Goal: Feedback & Contribution: Leave review/rating

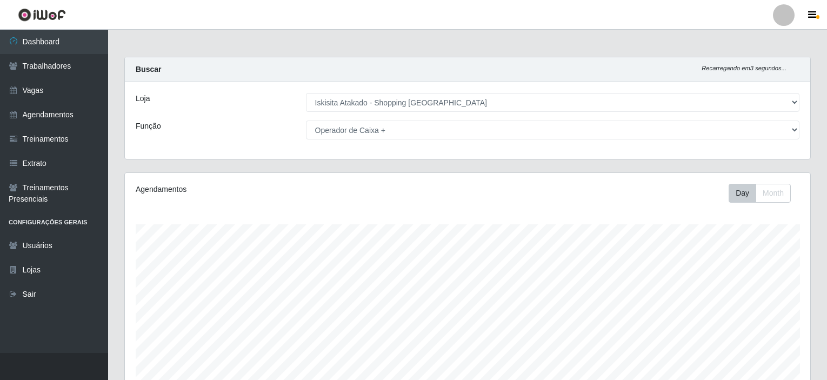
select select "424"
select select "72"
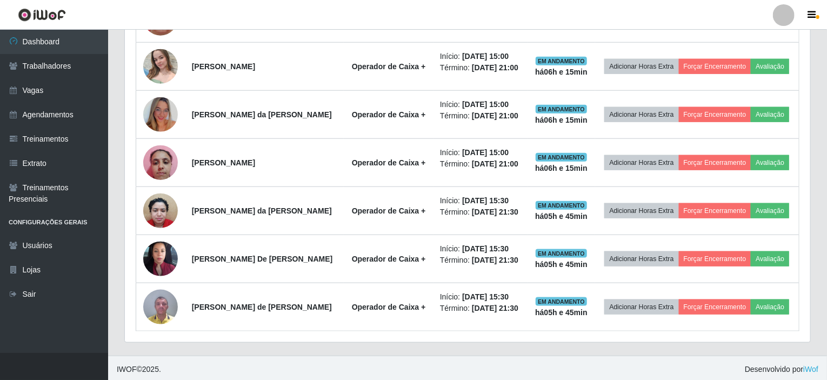
scroll to position [224, 686]
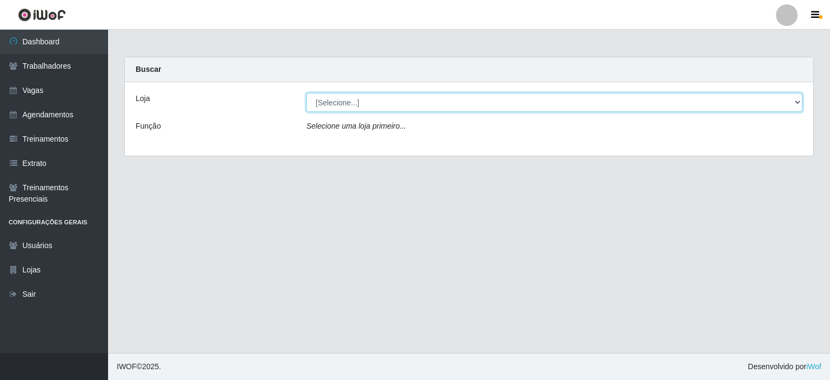
click at [649, 101] on select "[Selecione...] [GEOGRAPHIC_DATA] - Shopping [GEOGRAPHIC_DATA]" at bounding box center [555, 102] width 496 height 19
select select "424"
click at [307, 93] on select "[Selecione...] [GEOGRAPHIC_DATA] - Shopping [GEOGRAPHIC_DATA]" at bounding box center [555, 102] width 496 height 19
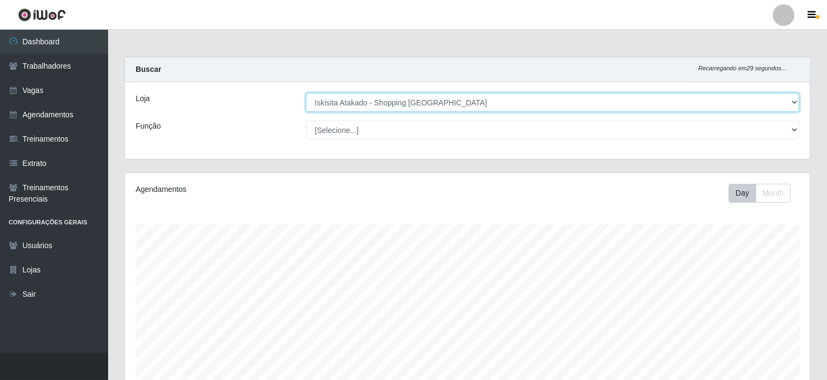
scroll to position [224, 686]
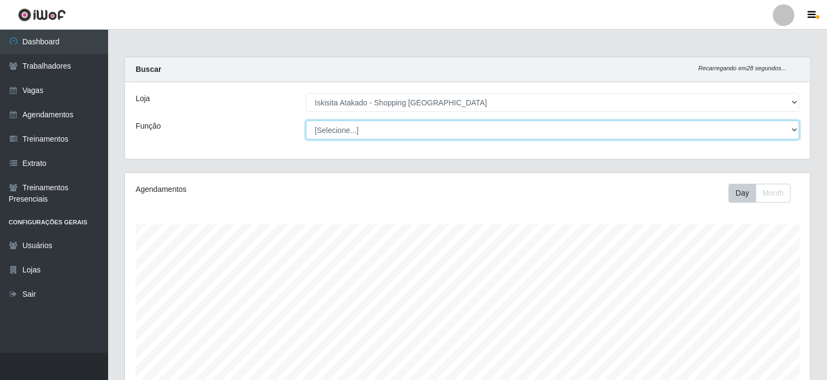
click at [462, 125] on select "[Selecione...] Auxiliar de Estacionamento Auxiliar de Estacionamento + Auxiliar…" at bounding box center [553, 130] width 494 height 19
select select "72"
click at [306, 121] on select "[Selecione...] Auxiliar de Estacionamento Auxiliar de Estacionamento + Auxiliar…" at bounding box center [553, 130] width 494 height 19
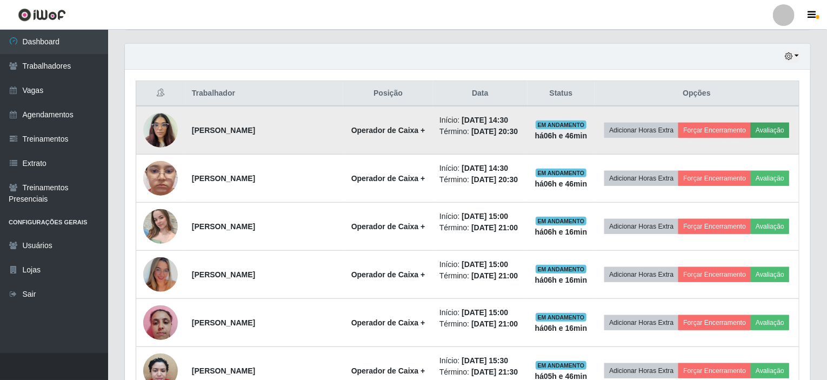
scroll to position [365, 0]
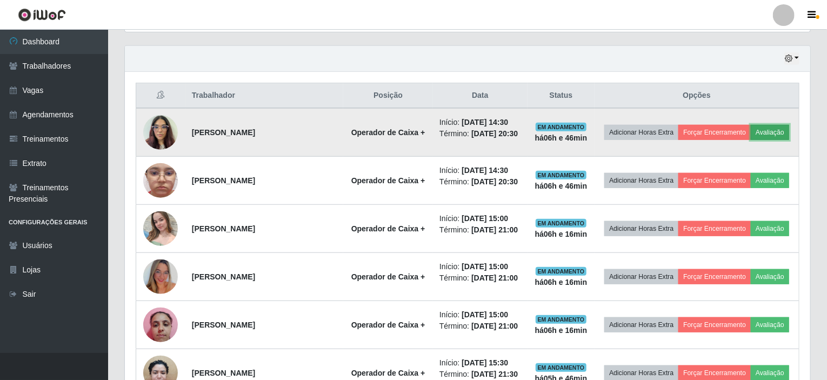
click at [769, 131] on button "Avaliação" at bounding box center [770, 132] width 38 height 15
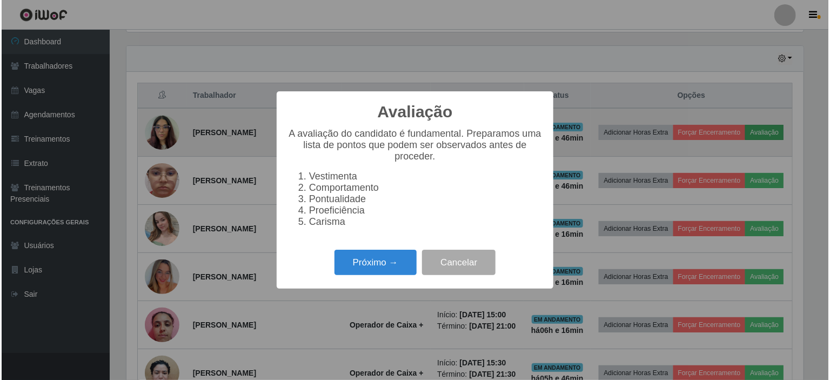
scroll to position [224, 681]
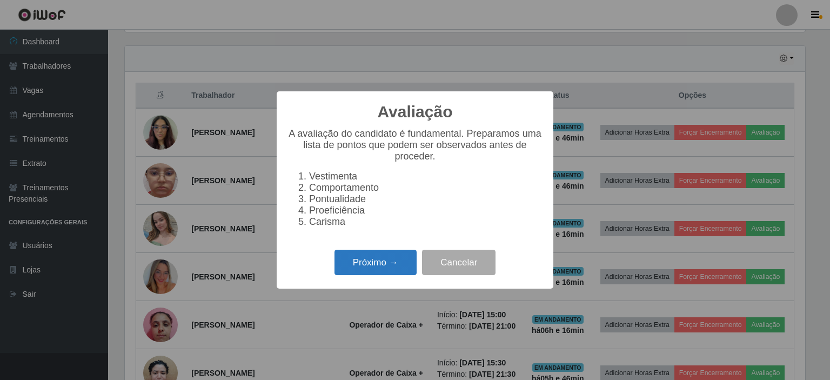
click at [375, 264] on button "Próximo →" at bounding box center [376, 262] width 82 height 25
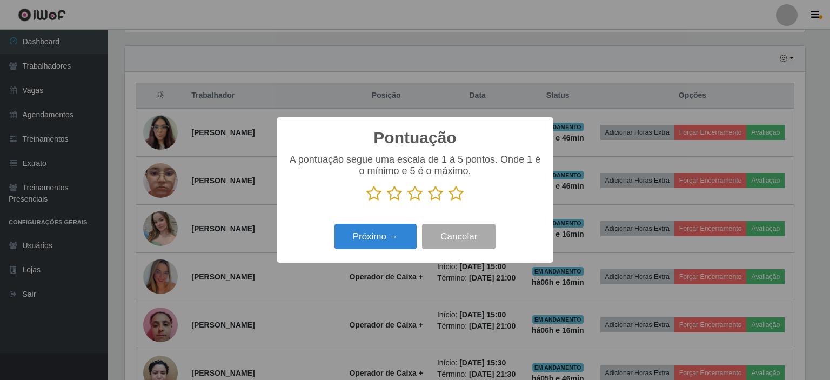
scroll to position [540416, 539960]
click at [455, 198] on icon at bounding box center [456, 193] width 15 height 16
click at [449, 202] on input "radio" at bounding box center [449, 202] width 0 height 0
click at [392, 240] on button "Próximo →" at bounding box center [376, 236] width 82 height 25
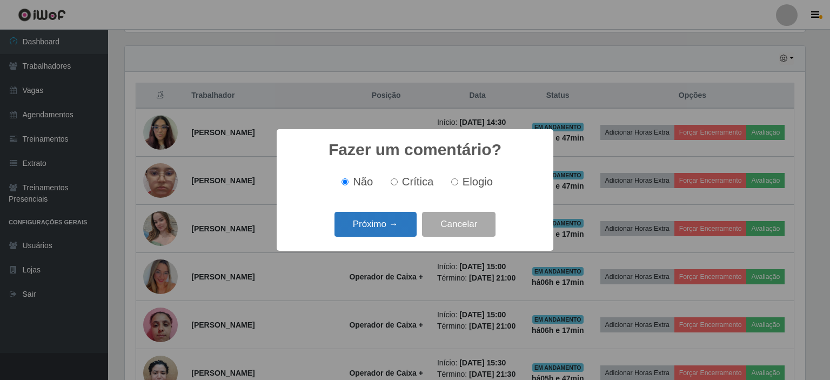
click at [362, 227] on button "Próximo →" at bounding box center [376, 224] width 82 height 25
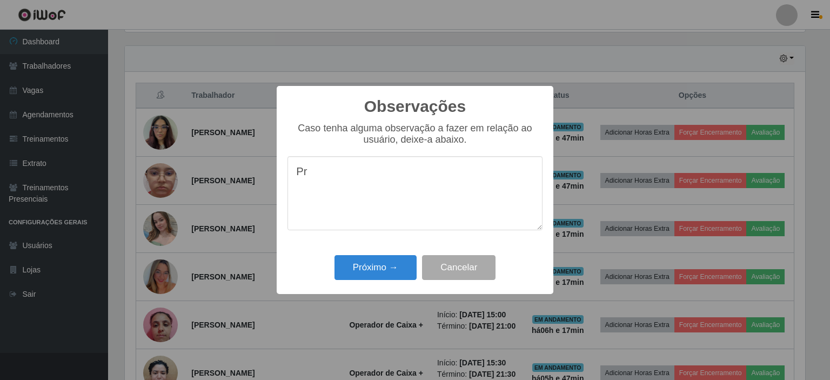
type textarea "P"
click at [384, 270] on button "Próximo →" at bounding box center [376, 267] width 82 height 25
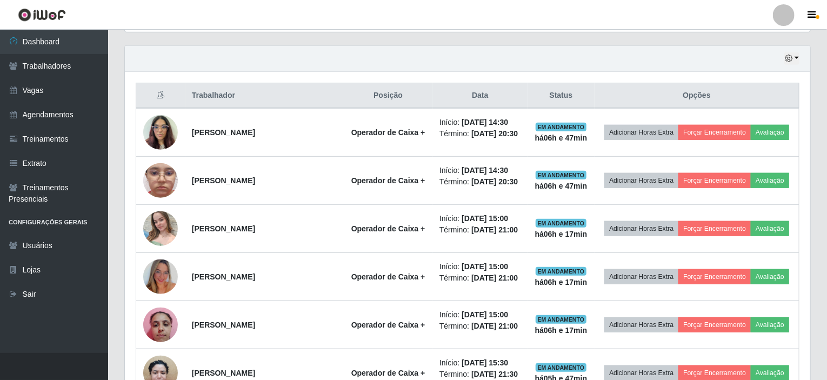
scroll to position [224, 686]
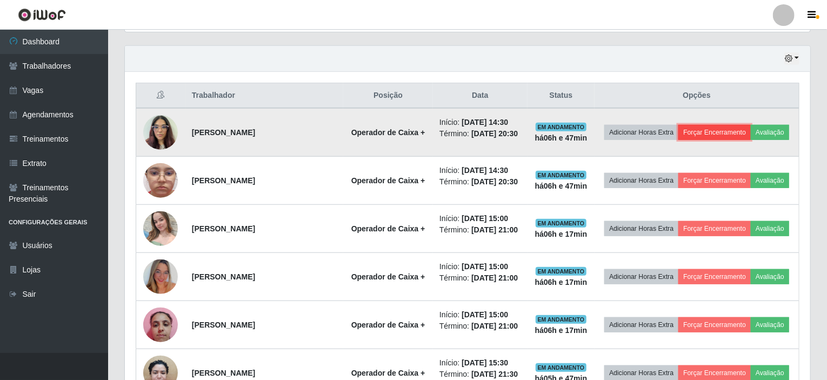
click at [719, 129] on button "Forçar Encerramento" at bounding box center [715, 132] width 72 height 15
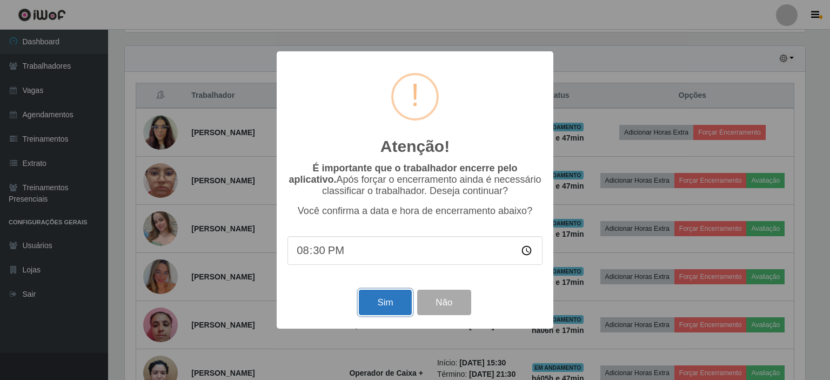
click at [377, 307] on button "Sim" at bounding box center [385, 302] width 52 height 25
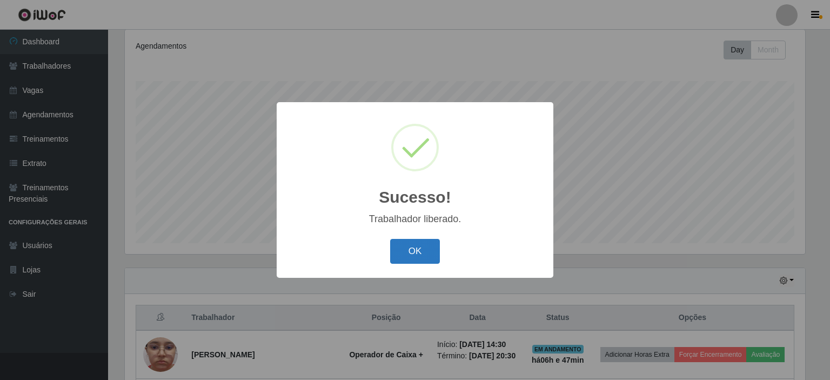
click at [417, 251] on button "OK" at bounding box center [415, 251] width 50 height 25
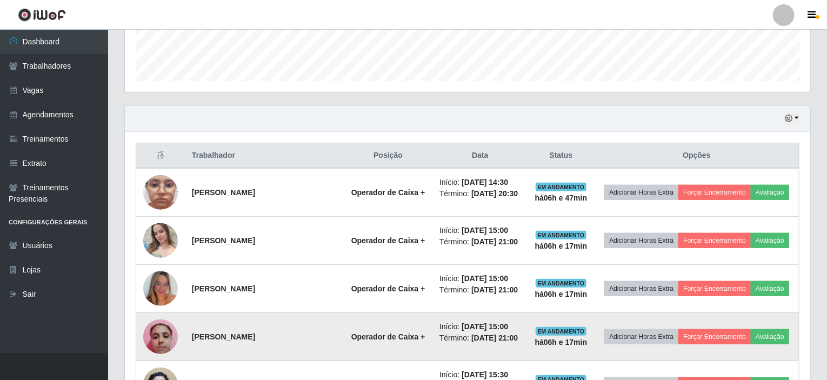
scroll to position [360, 0]
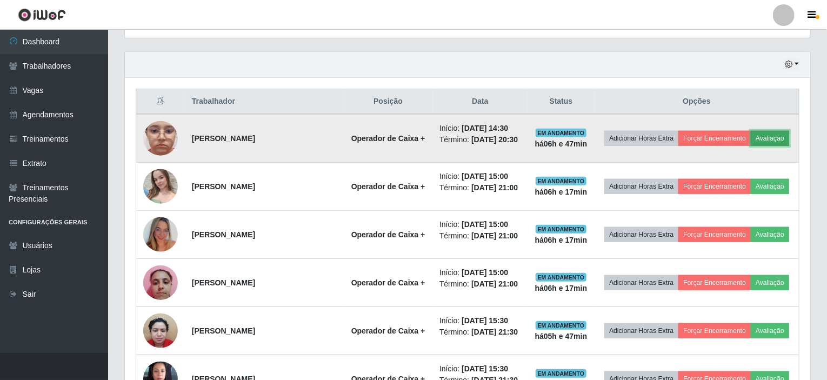
click at [771, 136] on button "Avaliação" at bounding box center [770, 138] width 38 height 15
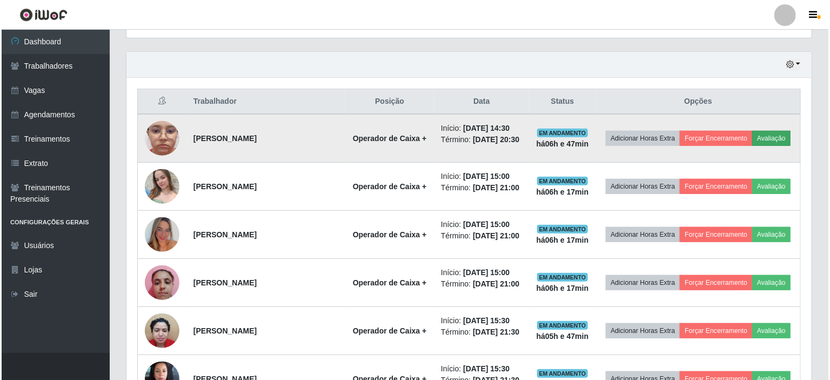
scroll to position [224, 681]
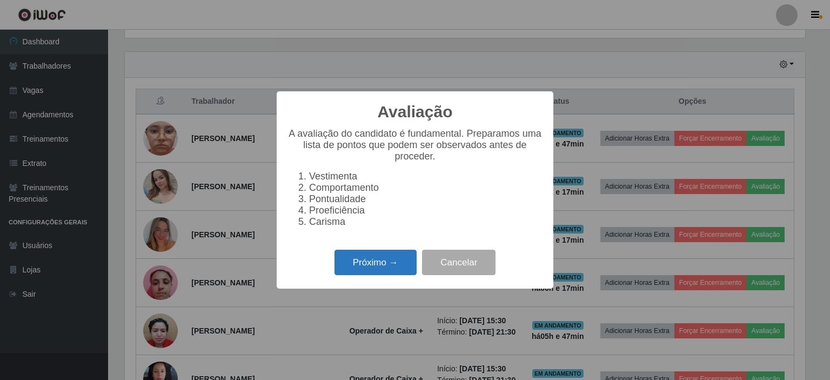
click at [388, 272] on button "Próximo →" at bounding box center [376, 262] width 82 height 25
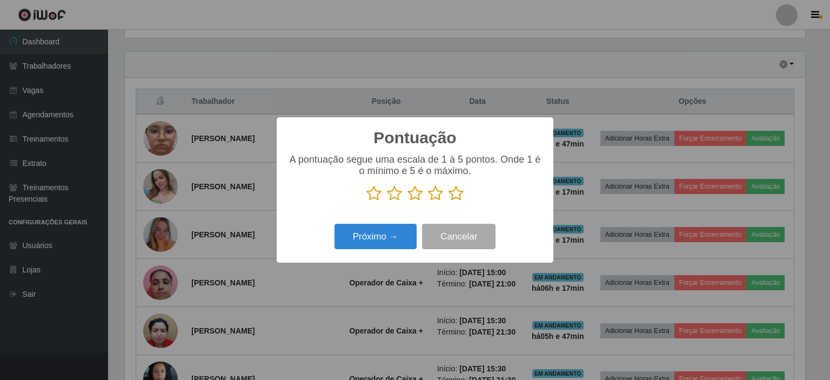
click at [457, 198] on icon at bounding box center [456, 193] width 15 height 16
click at [449, 202] on input "radio" at bounding box center [449, 202] width 0 height 0
click at [384, 235] on button "Próximo →" at bounding box center [376, 236] width 82 height 25
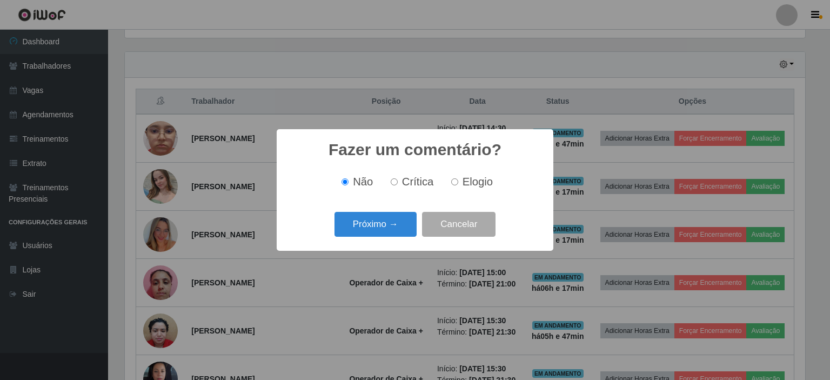
click at [454, 183] on input "Elogio" at bounding box center [454, 181] width 7 height 7
radio input "true"
click at [388, 222] on button "Próximo →" at bounding box center [376, 224] width 82 height 25
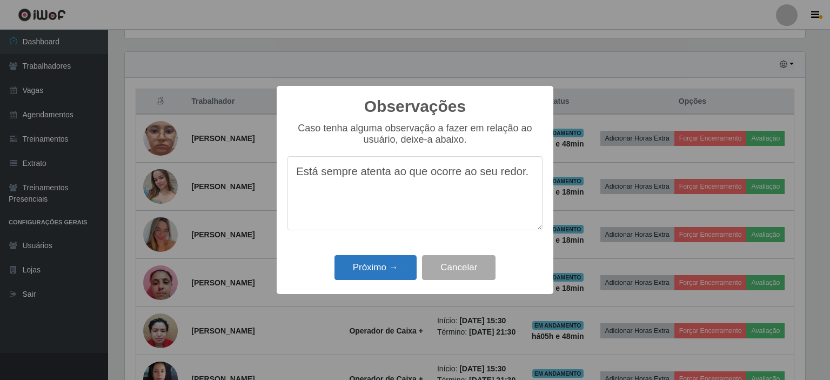
type textarea "Está sempre atenta ao que ocorre ao seu redor."
click at [389, 277] on button "Próximo →" at bounding box center [376, 267] width 82 height 25
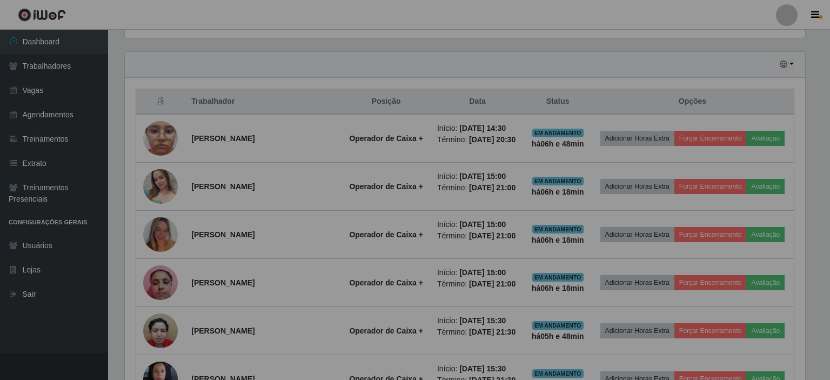
scroll to position [224, 686]
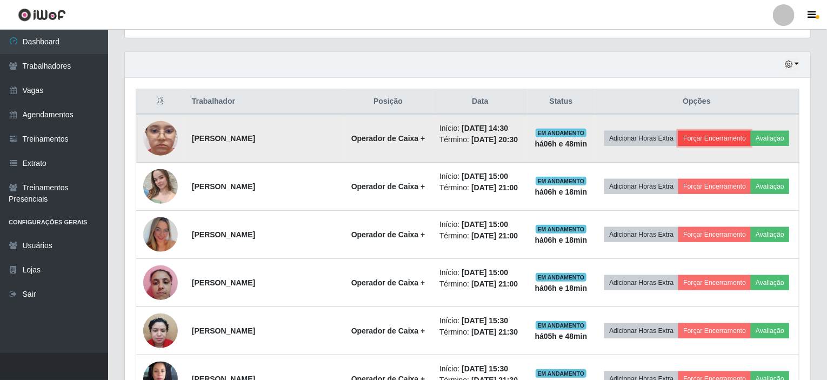
click at [727, 136] on button "Forçar Encerramento" at bounding box center [715, 138] width 72 height 15
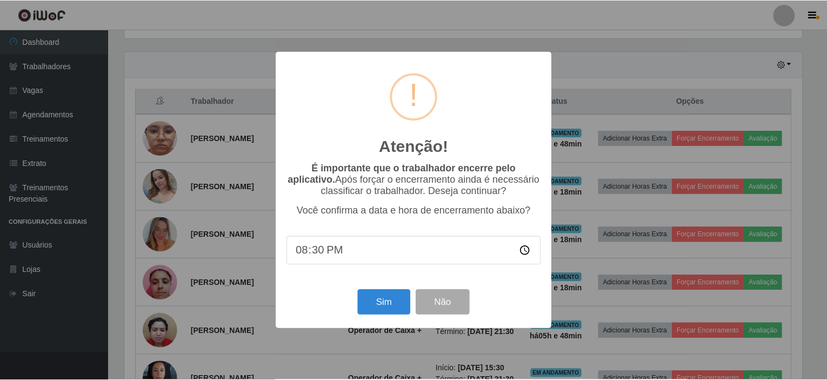
scroll to position [224, 681]
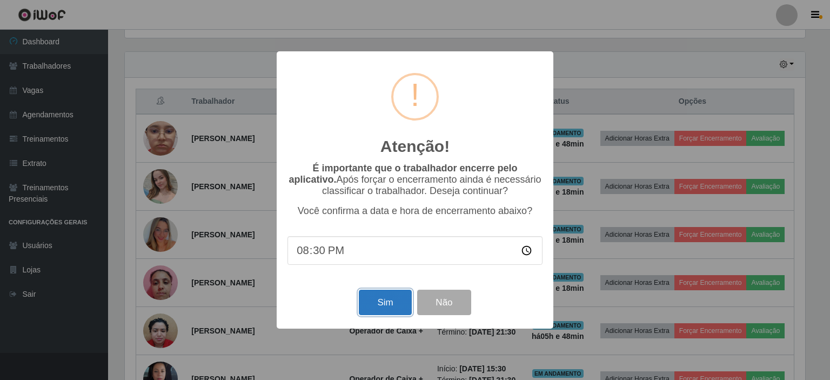
click at [378, 311] on button "Sim" at bounding box center [385, 302] width 52 height 25
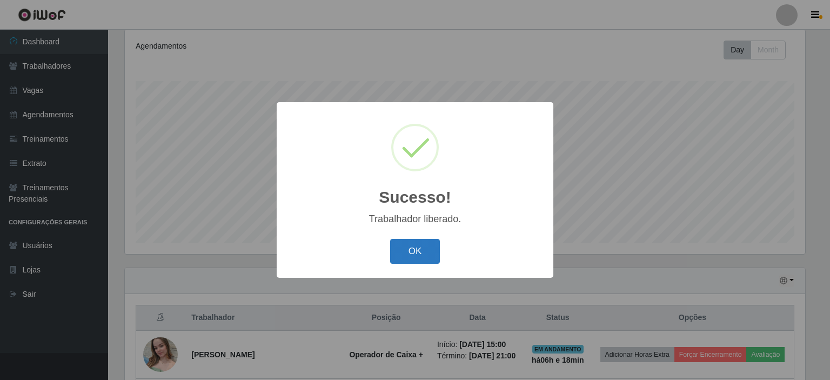
click at [421, 244] on button "OK" at bounding box center [415, 251] width 50 height 25
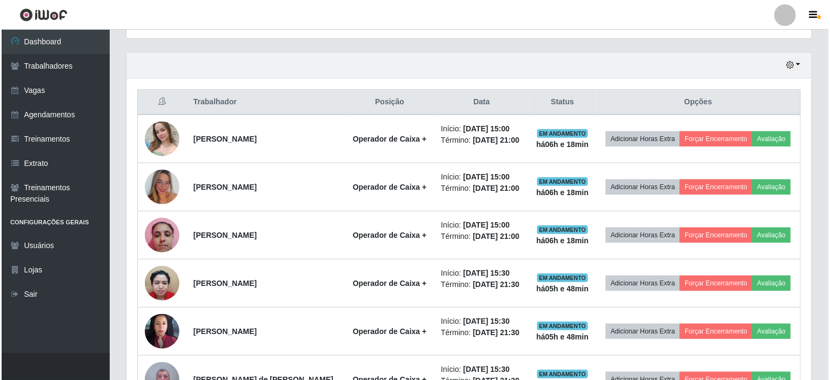
scroll to position [360, 0]
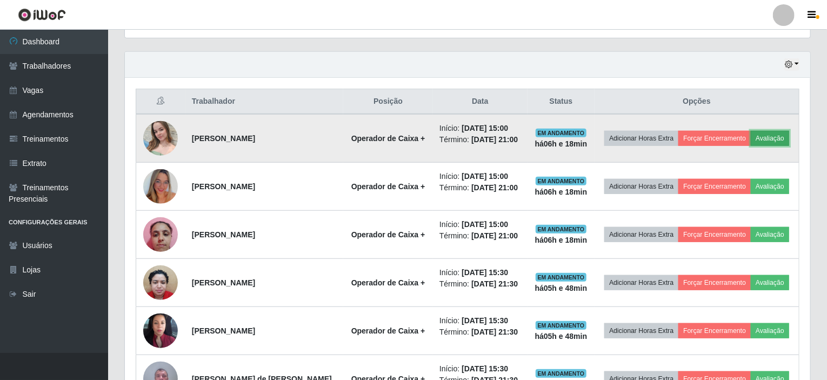
click at [782, 138] on button "Avaliação" at bounding box center [770, 138] width 38 height 15
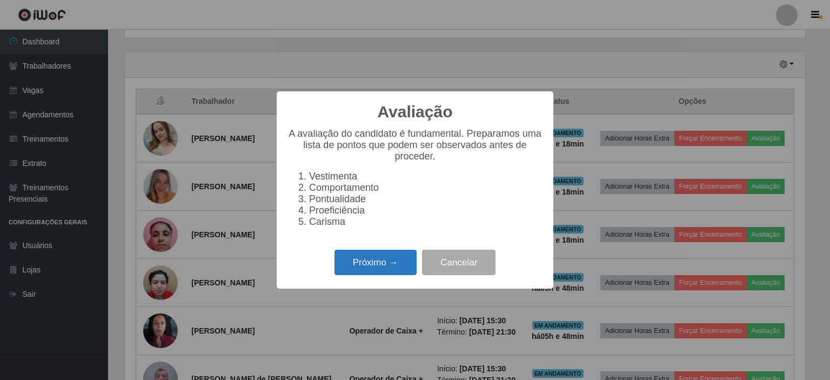
click at [372, 268] on button "Próximo →" at bounding box center [376, 262] width 82 height 25
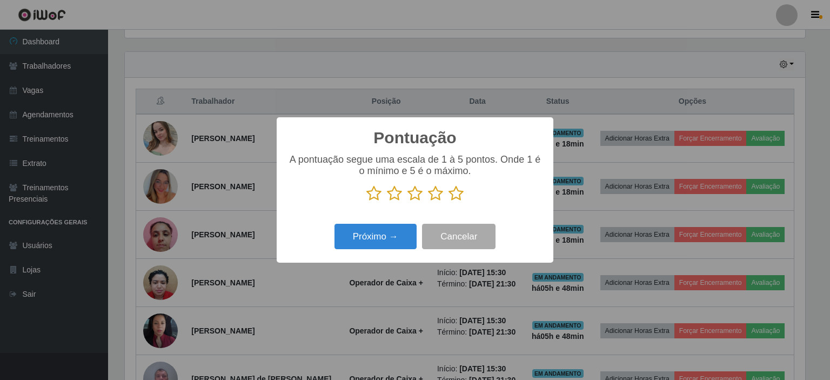
scroll to position [540416, 539960]
click at [461, 193] on icon at bounding box center [456, 193] width 15 height 16
click at [449, 202] on input "radio" at bounding box center [449, 202] width 0 height 0
click at [391, 237] on button "Próximo →" at bounding box center [376, 236] width 82 height 25
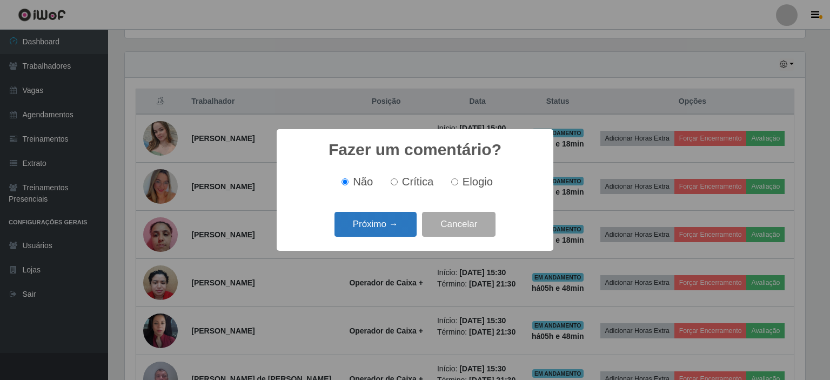
click at [375, 227] on button "Próximo →" at bounding box center [376, 224] width 82 height 25
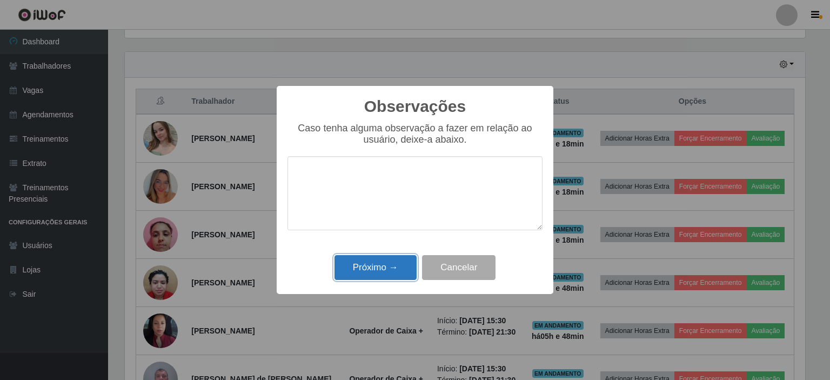
click at [385, 265] on button "Próximo →" at bounding box center [376, 267] width 82 height 25
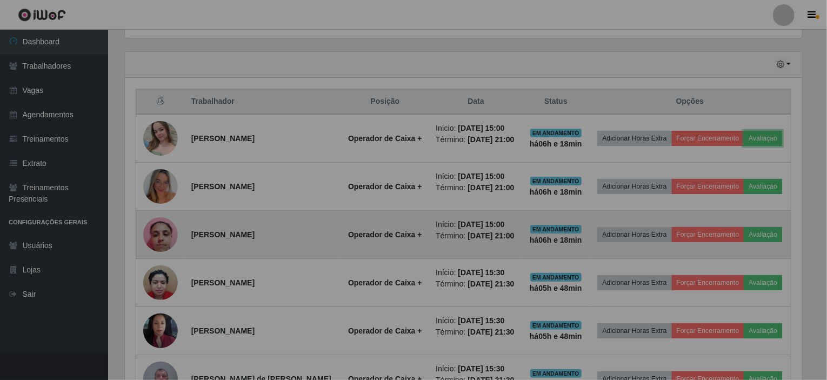
scroll to position [224, 686]
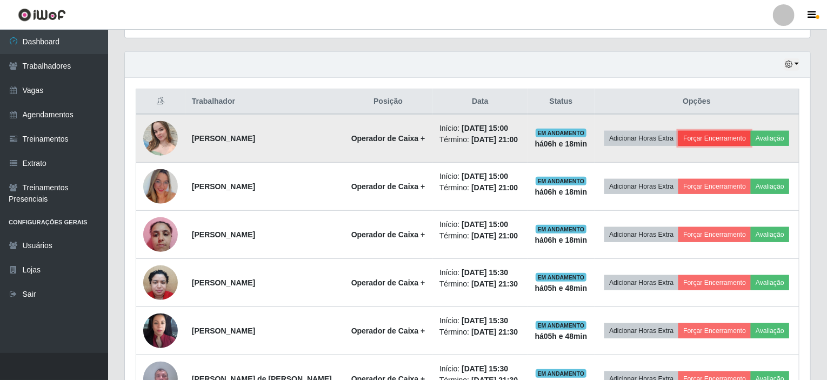
click at [701, 136] on button "Forçar Encerramento" at bounding box center [715, 138] width 72 height 15
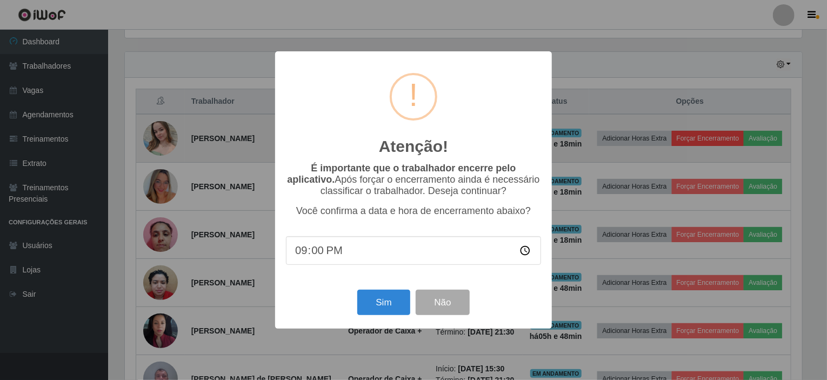
scroll to position [224, 681]
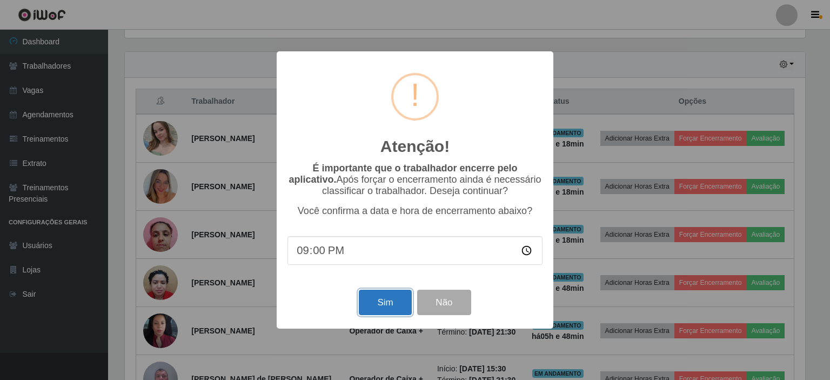
click at [376, 305] on button "Sim" at bounding box center [385, 302] width 52 height 25
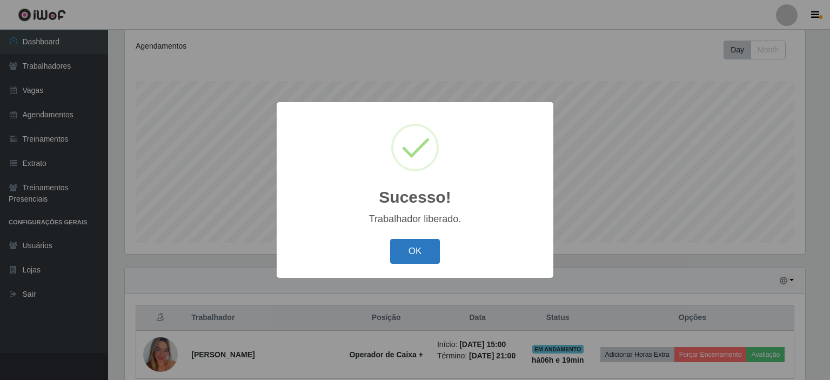
click at [404, 247] on button "OK" at bounding box center [415, 251] width 50 height 25
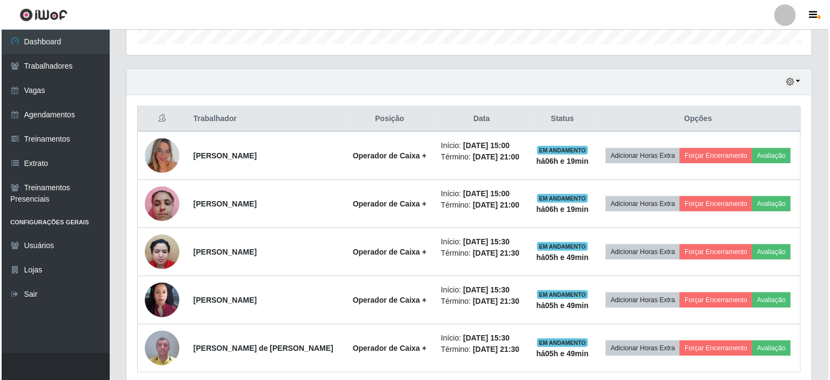
scroll to position [360, 0]
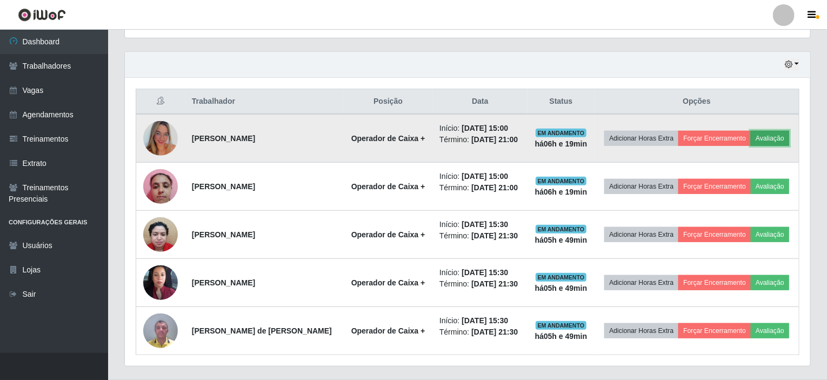
click at [767, 135] on button "Avaliação" at bounding box center [770, 138] width 38 height 15
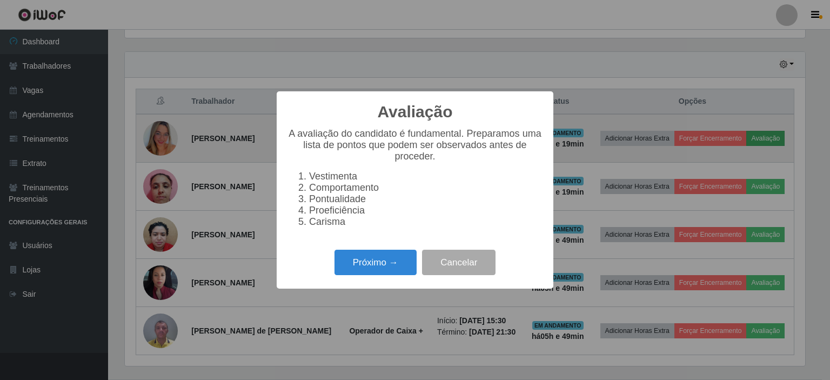
scroll to position [0, 0]
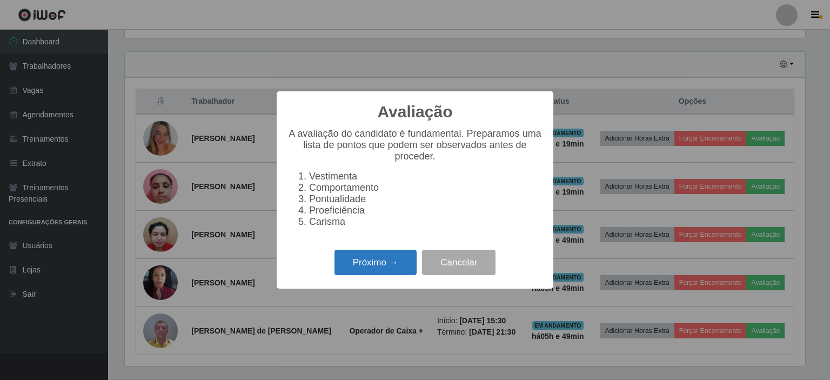
click at [369, 263] on button "Próximo →" at bounding box center [376, 262] width 82 height 25
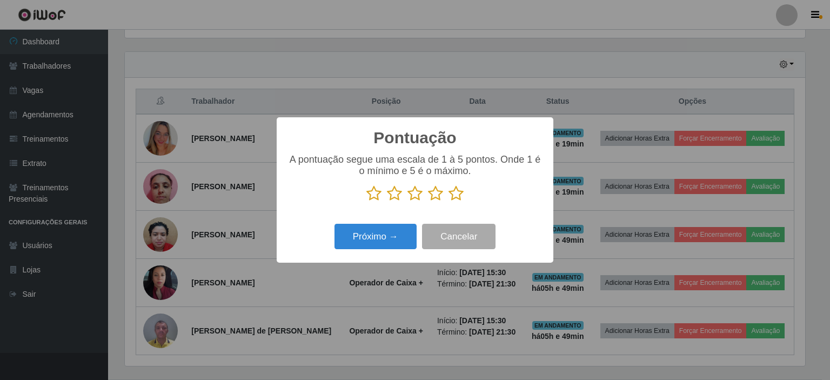
click at [456, 198] on icon at bounding box center [456, 193] width 15 height 16
click at [449, 202] on input "radio" at bounding box center [449, 202] width 0 height 0
click at [389, 240] on button "Próximo →" at bounding box center [376, 236] width 82 height 25
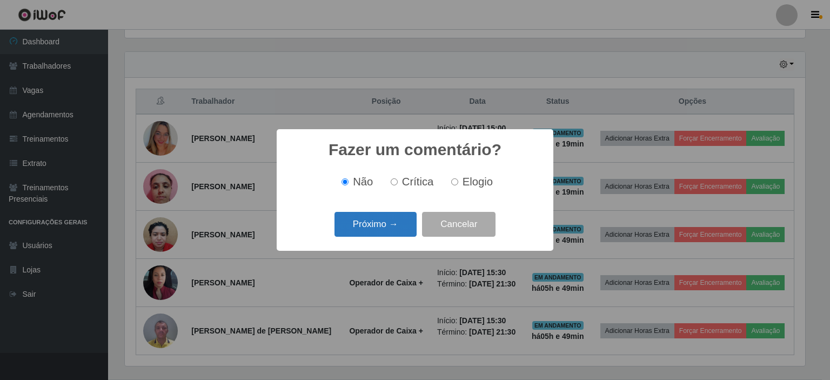
click at [401, 227] on button "Próximo →" at bounding box center [376, 224] width 82 height 25
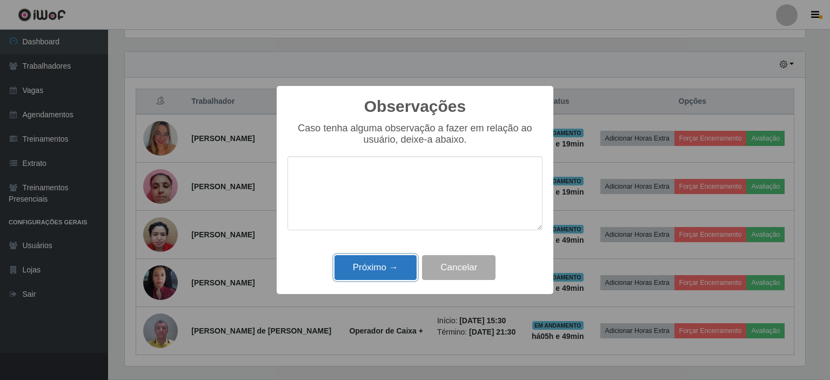
click at [395, 265] on button "Próximo →" at bounding box center [376, 267] width 82 height 25
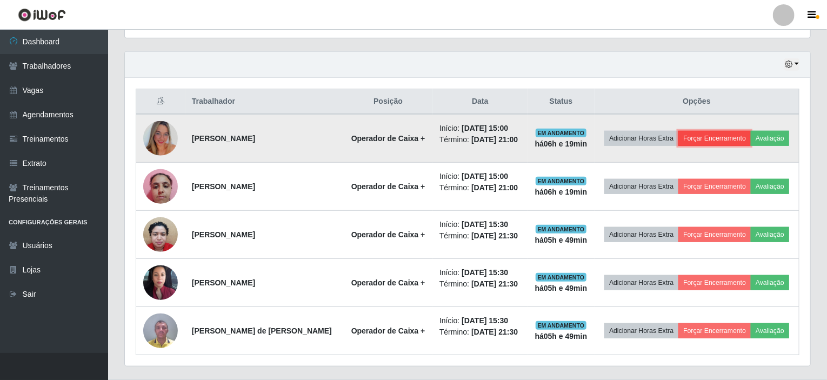
click at [704, 133] on button "Forçar Encerramento" at bounding box center [715, 138] width 72 height 15
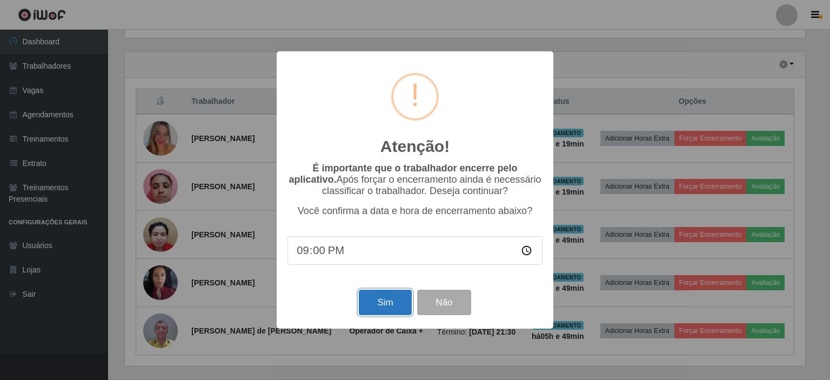
click at [370, 312] on button "Sim" at bounding box center [385, 302] width 52 height 25
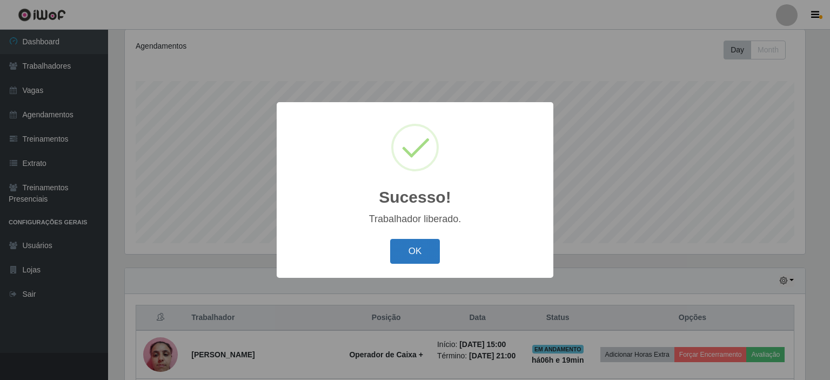
click at [413, 251] on button "OK" at bounding box center [415, 251] width 50 height 25
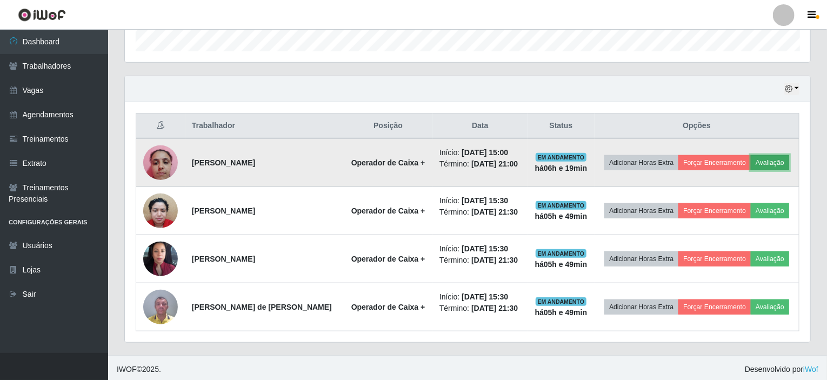
click at [766, 157] on button "Avaliação" at bounding box center [770, 162] width 38 height 15
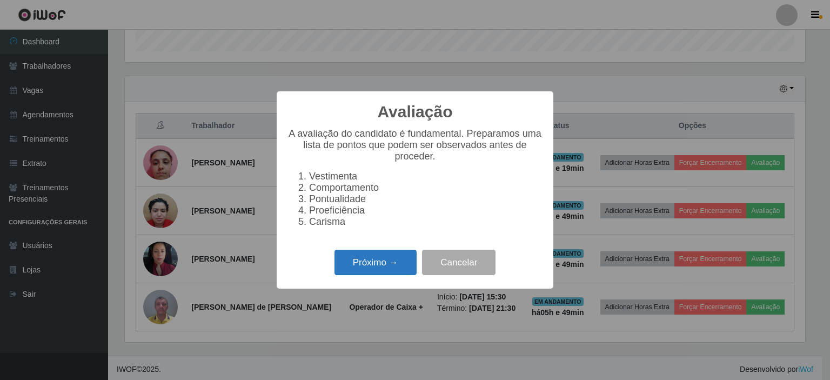
click at [374, 272] on button "Próximo →" at bounding box center [376, 262] width 82 height 25
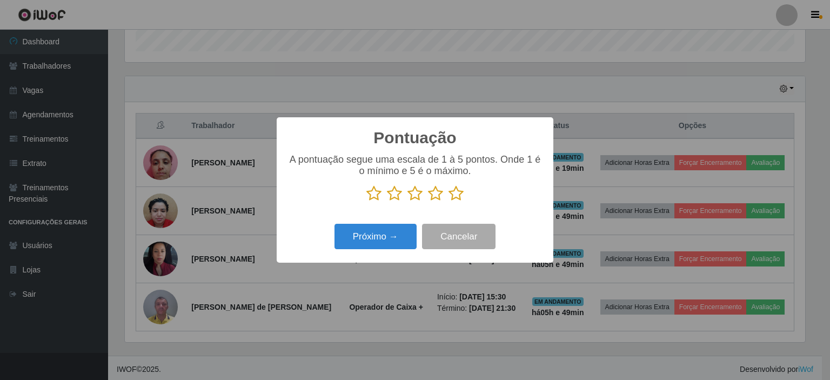
click at [454, 198] on icon at bounding box center [456, 193] width 15 height 16
click at [449, 202] on input "radio" at bounding box center [449, 202] width 0 height 0
click at [387, 235] on button "Próximo →" at bounding box center [376, 236] width 82 height 25
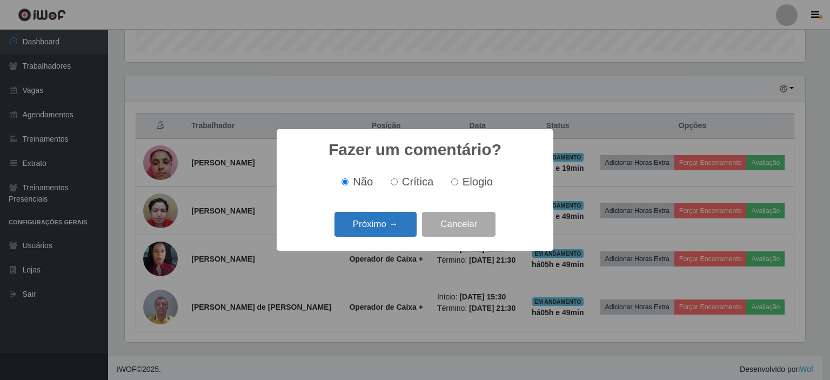
click at [381, 230] on button "Próximo →" at bounding box center [376, 224] width 82 height 25
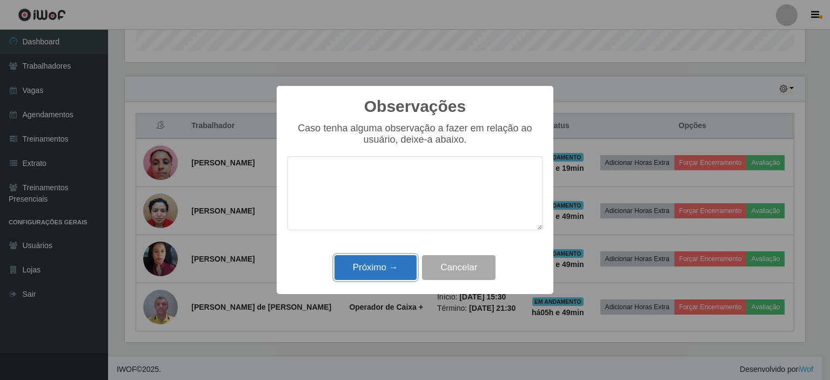
click at [391, 265] on button "Próximo →" at bounding box center [376, 267] width 82 height 25
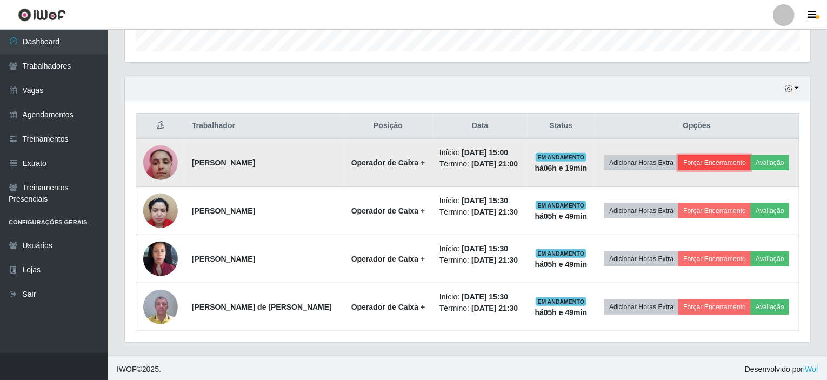
click at [704, 159] on button "Forçar Encerramento" at bounding box center [715, 162] width 72 height 15
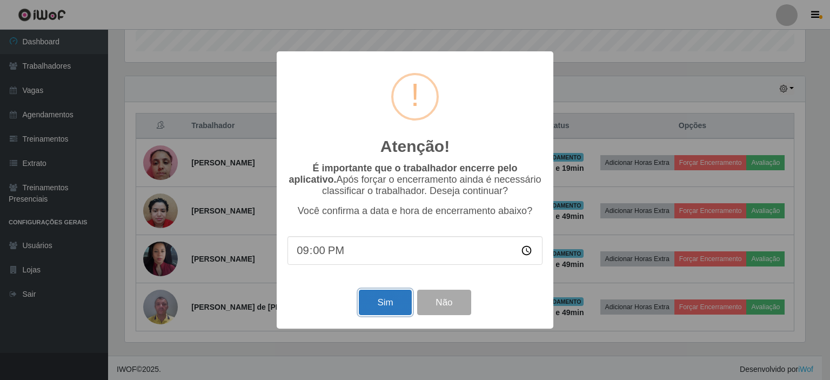
click at [375, 305] on button "Sim" at bounding box center [385, 302] width 52 height 25
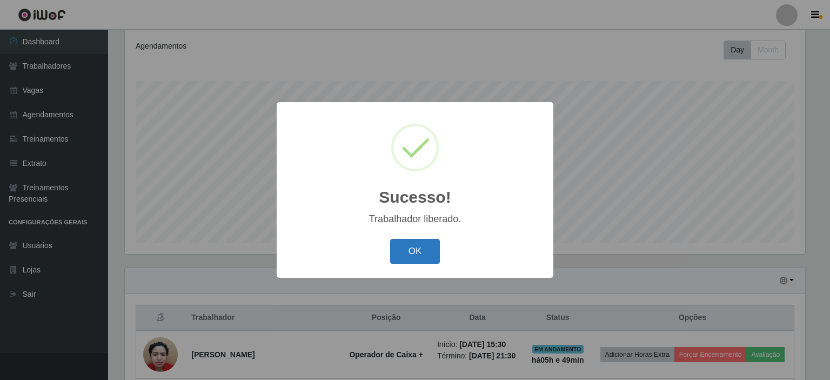
click at [430, 251] on button "OK" at bounding box center [415, 251] width 50 height 25
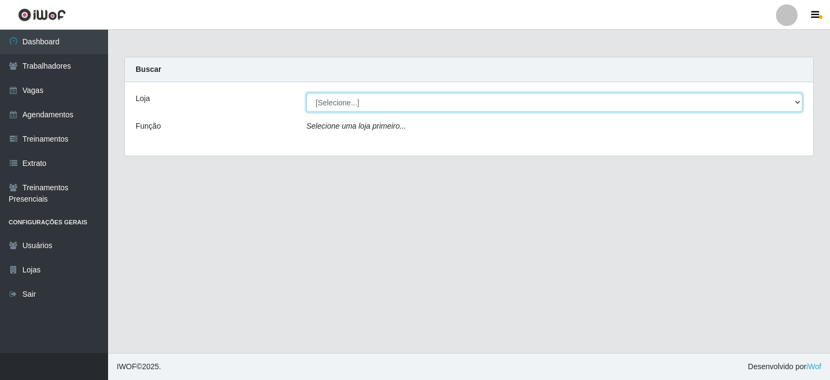
click at [775, 101] on select "[Selecione...] [GEOGRAPHIC_DATA] - Shopping [GEOGRAPHIC_DATA]" at bounding box center [555, 102] width 496 height 19
select select "424"
click at [307, 93] on select "[Selecione...] [GEOGRAPHIC_DATA] - Shopping [GEOGRAPHIC_DATA]" at bounding box center [555, 102] width 496 height 19
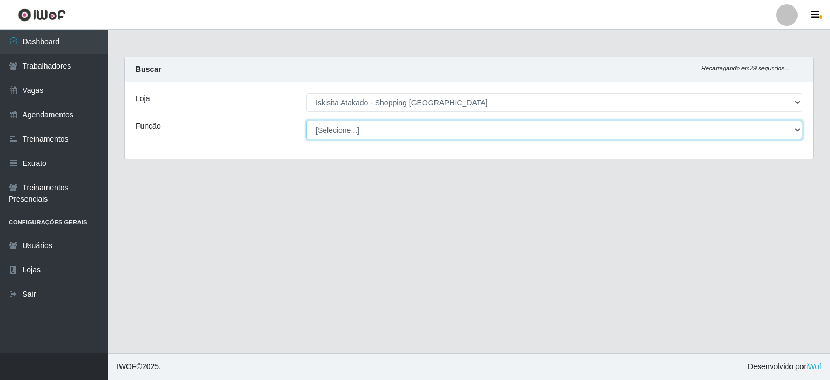
click at [364, 129] on select "[Selecione...] Auxiliar de Estacionamento Auxiliar de Estacionamento + Auxiliar…" at bounding box center [555, 130] width 496 height 19
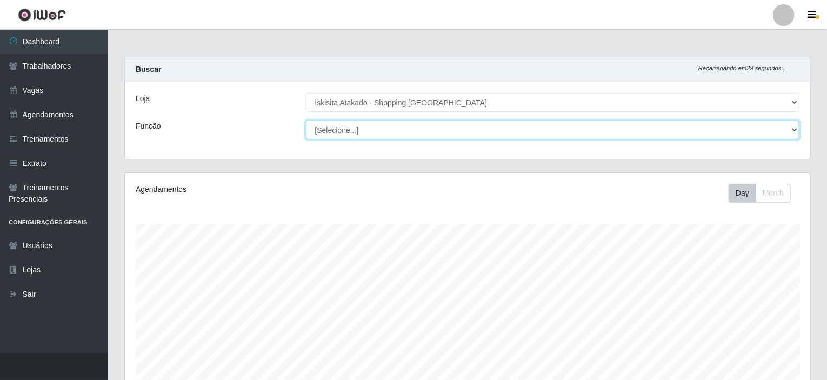
scroll to position [224, 686]
select select "72"
click at [306, 121] on select "[Selecione...] Auxiliar de Estacionamento Auxiliar de Estacionamento + Auxiliar…" at bounding box center [553, 130] width 494 height 19
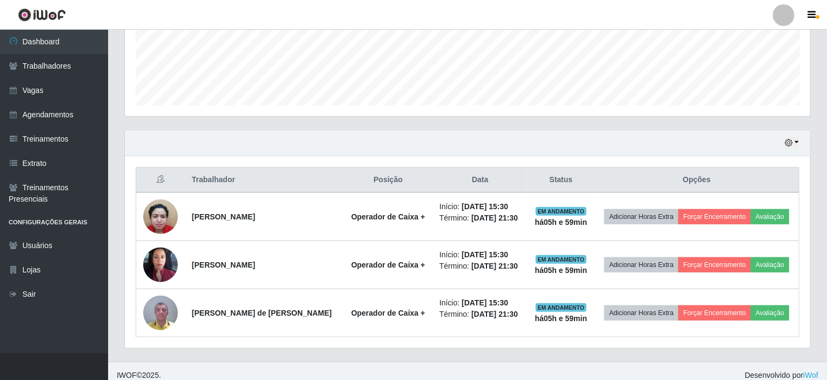
scroll to position [288, 0]
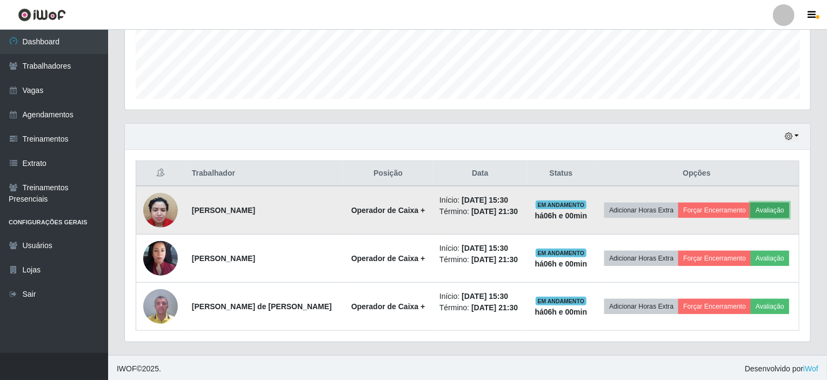
click at [774, 206] on button "Avaliação" at bounding box center [770, 210] width 38 height 15
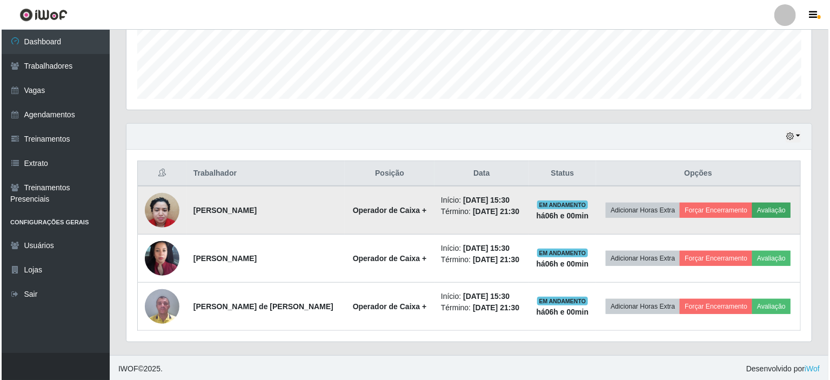
scroll to position [224, 681]
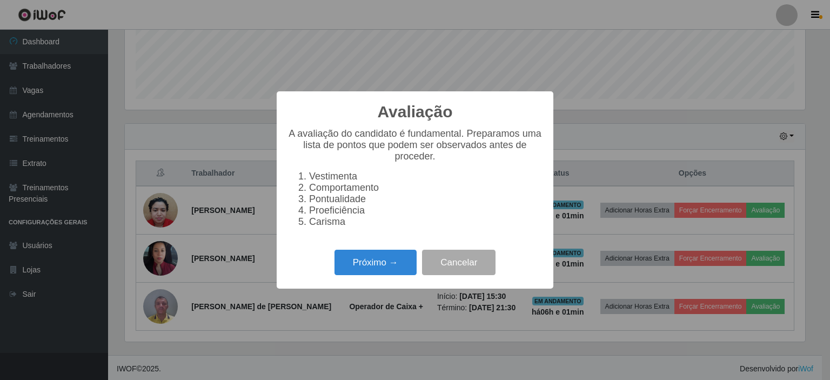
click at [355, 190] on li "Comportamento" at bounding box center [426, 187] width 234 height 11
click at [377, 274] on button "Próximo →" at bounding box center [376, 262] width 82 height 25
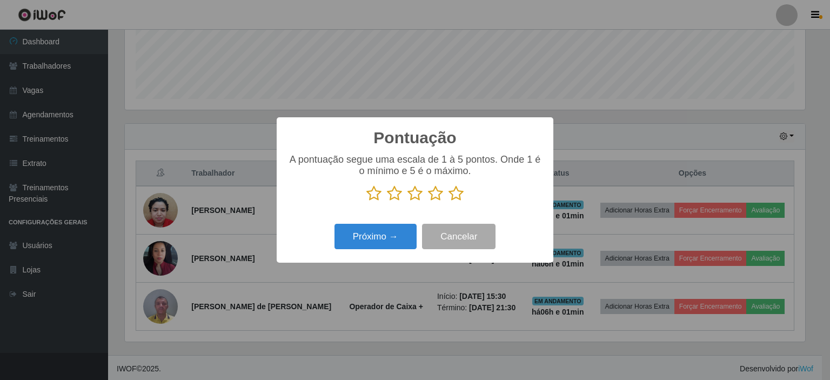
click at [418, 198] on icon at bounding box center [415, 193] width 15 height 16
click at [408, 202] on input "radio" at bounding box center [408, 202] width 0 height 0
click at [403, 242] on button "Próximo →" at bounding box center [376, 236] width 82 height 25
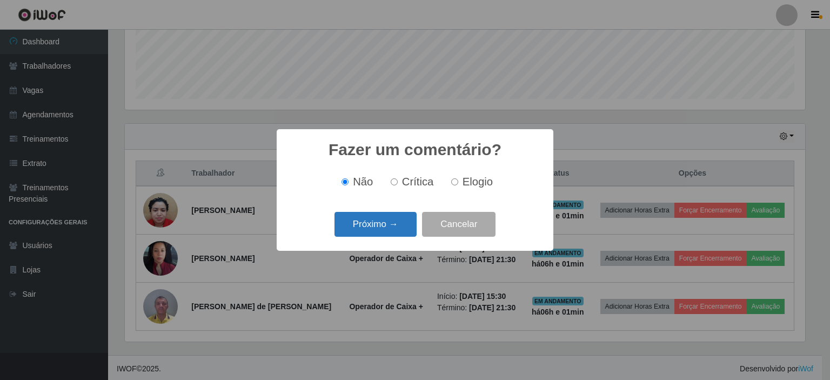
click at [402, 224] on button "Próximo →" at bounding box center [376, 224] width 82 height 25
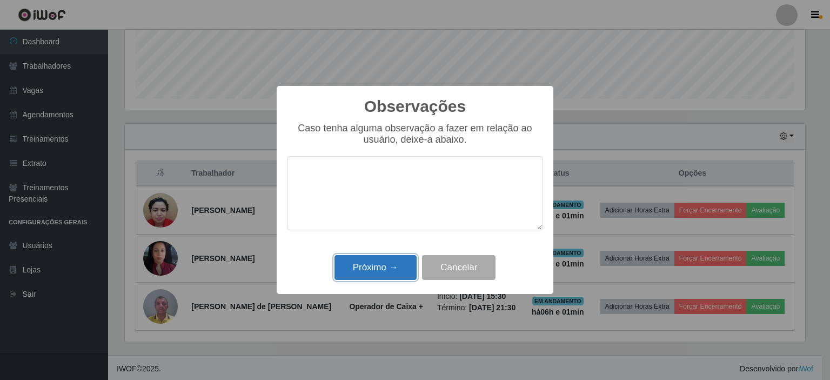
click at [394, 267] on button "Próximo →" at bounding box center [376, 267] width 82 height 25
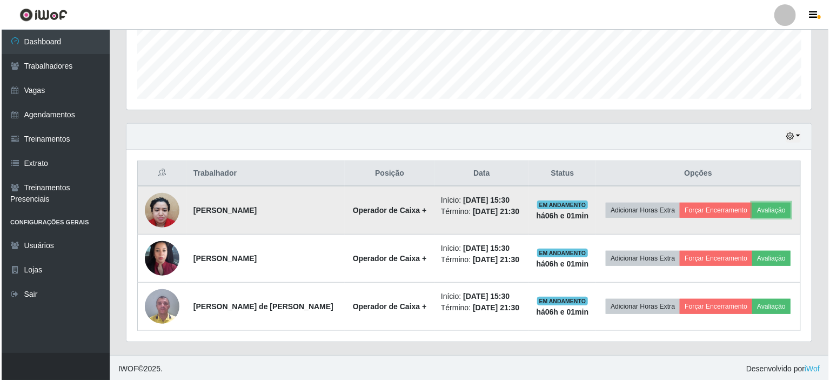
scroll to position [224, 686]
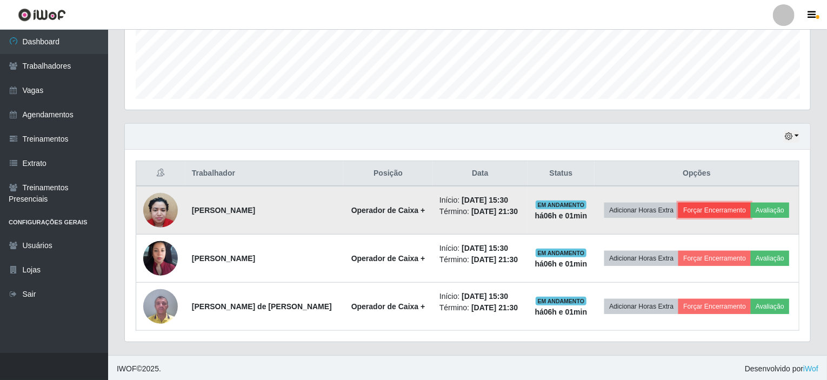
click at [697, 212] on button "Forçar Encerramento" at bounding box center [715, 210] width 72 height 15
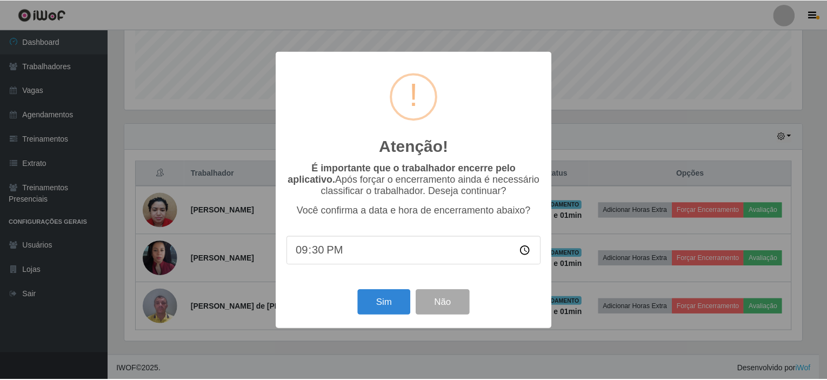
scroll to position [224, 681]
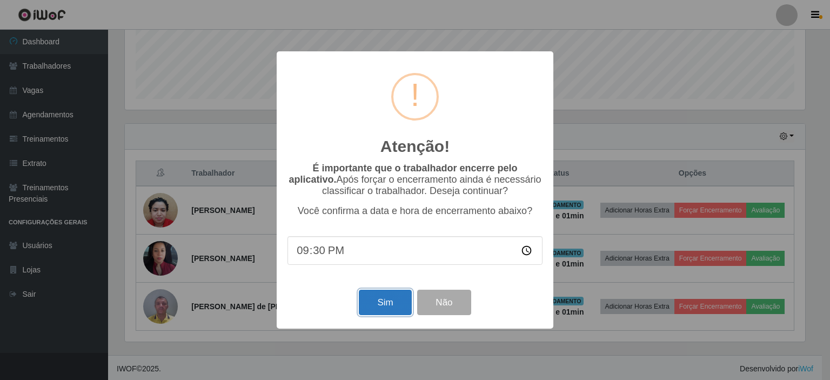
click at [378, 303] on button "Sim" at bounding box center [385, 302] width 52 height 25
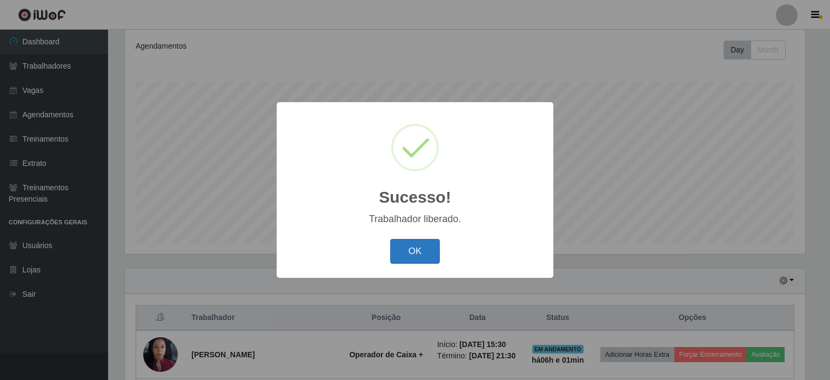
click at [404, 252] on button "OK" at bounding box center [415, 251] width 50 height 25
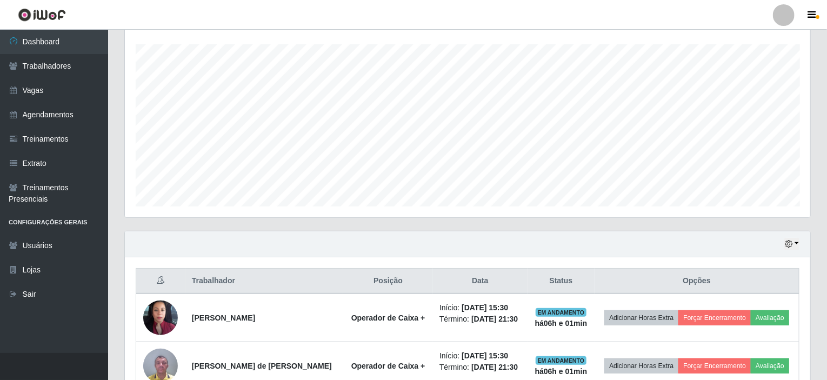
scroll to position [240, 0]
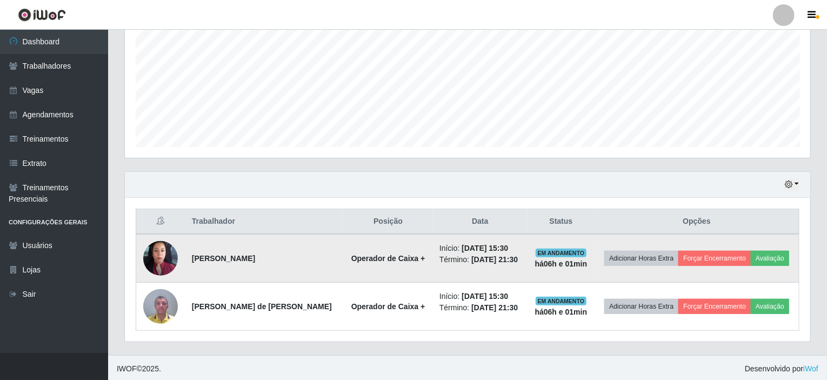
click at [164, 259] on img at bounding box center [160, 258] width 35 height 77
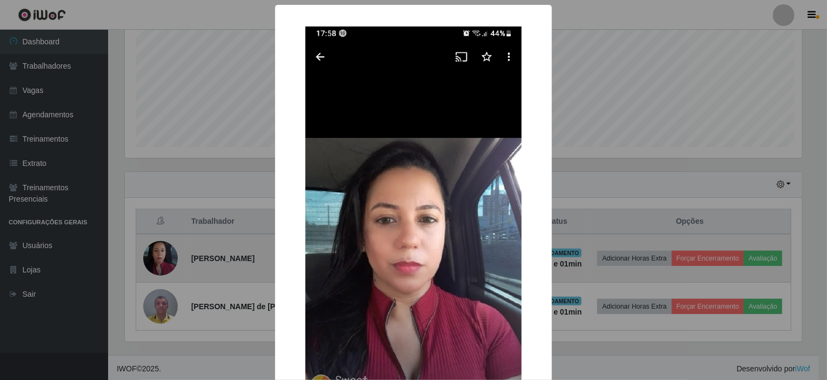
scroll to position [224, 681]
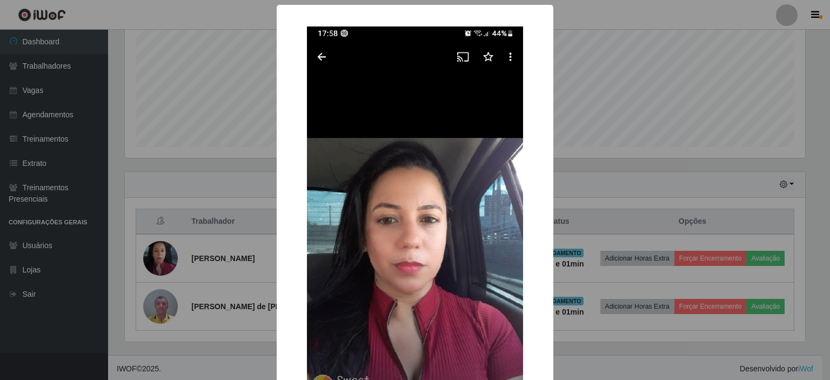
click at [314, 58] on img at bounding box center [415, 266] width 216 height 481
click at [582, 102] on div "× OK Cancel" at bounding box center [415, 190] width 830 height 380
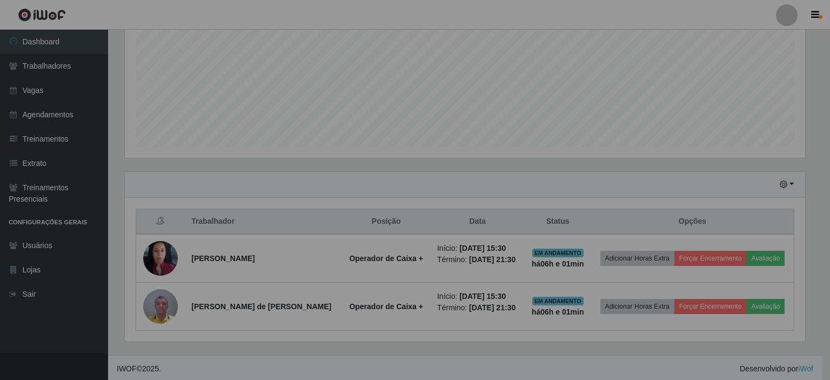
scroll to position [224, 686]
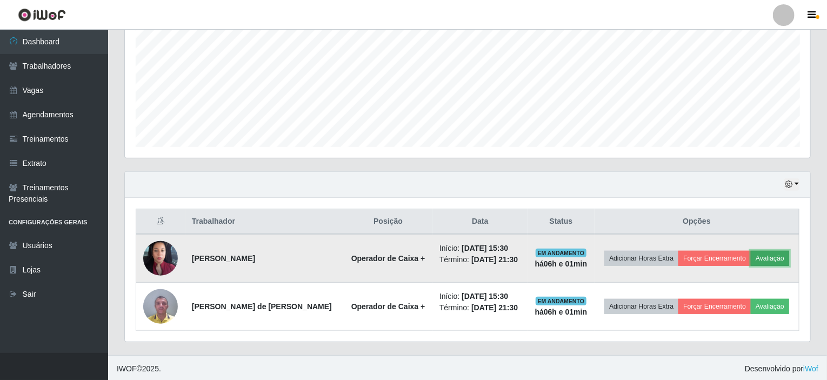
click at [768, 252] on button "Avaliação" at bounding box center [770, 258] width 38 height 15
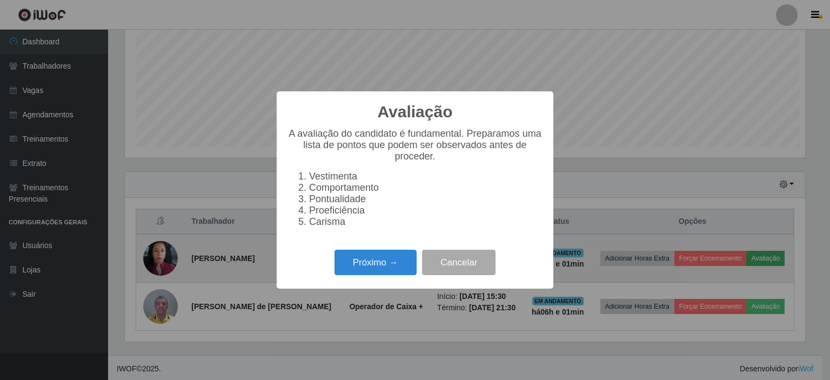
scroll to position [224, 681]
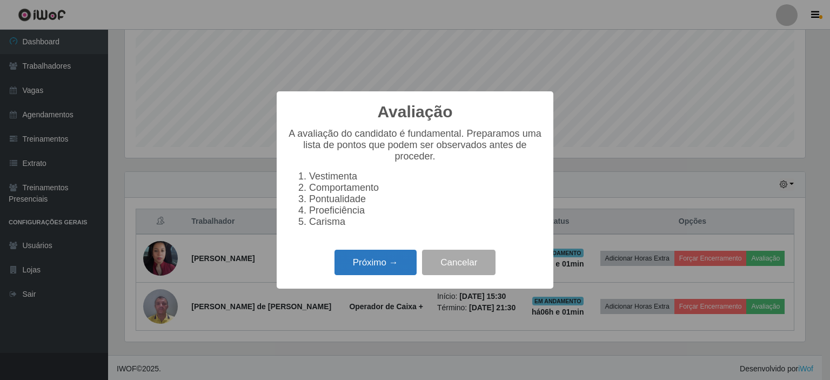
click at [389, 261] on button "Próximo →" at bounding box center [376, 262] width 82 height 25
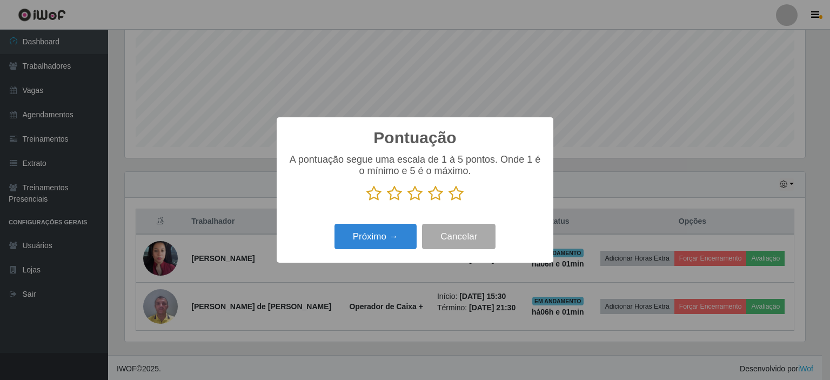
click at [438, 196] on icon at bounding box center [435, 193] width 15 height 16
click at [428, 202] on input "radio" at bounding box center [428, 202] width 0 height 0
click at [396, 235] on button "Próximo →" at bounding box center [376, 236] width 82 height 25
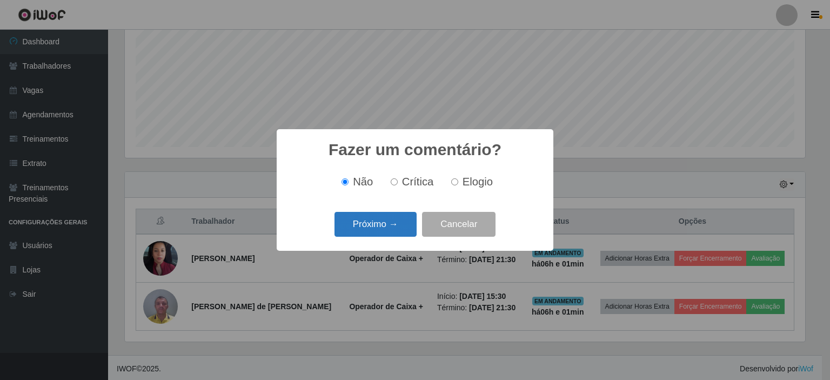
click at [392, 227] on button "Próximo →" at bounding box center [376, 224] width 82 height 25
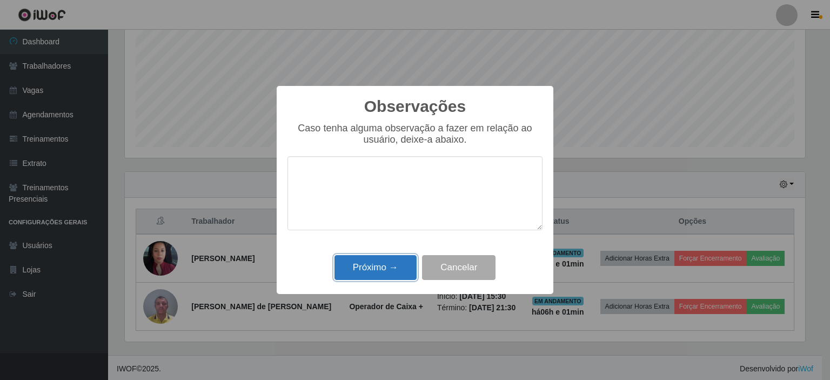
click at [384, 265] on button "Próximo →" at bounding box center [376, 267] width 82 height 25
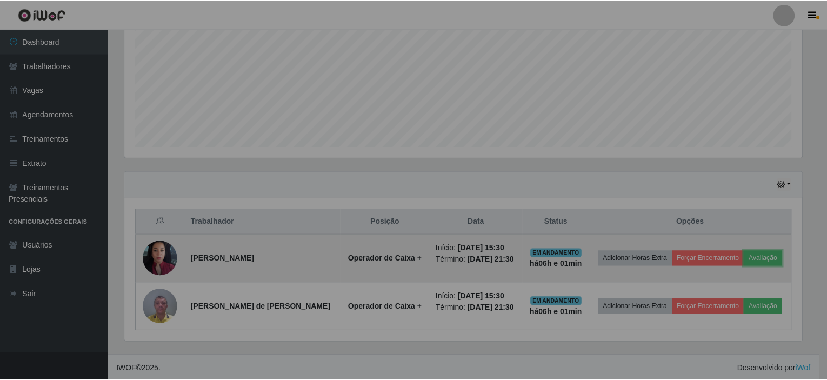
scroll to position [224, 686]
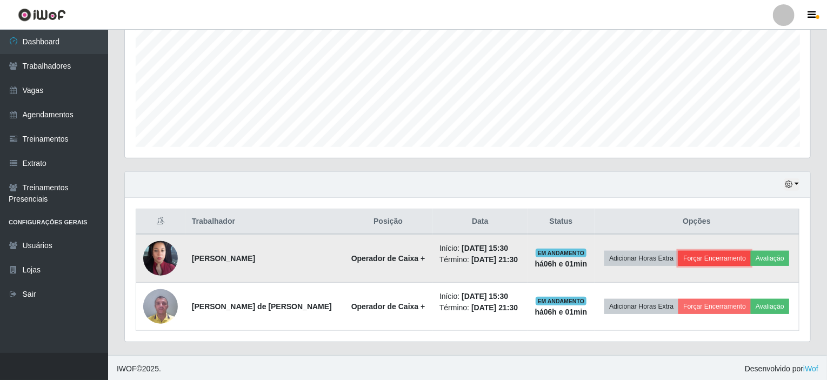
click at [713, 257] on button "Forçar Encerramento" at bounding box center [715, 258] width 72 height 15
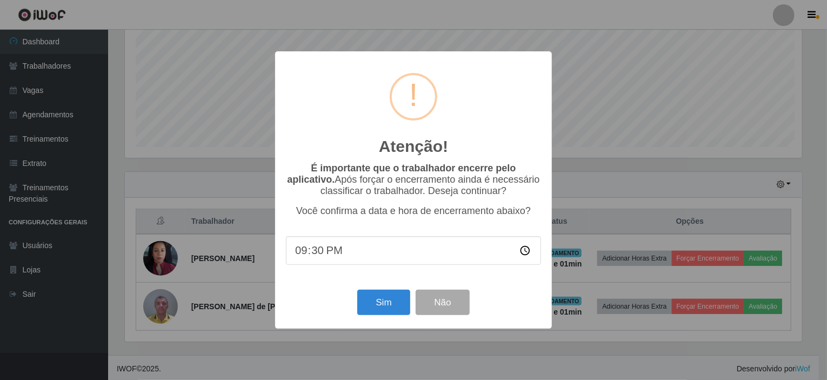
scroll to position [224, 681]
click at [366, 298] on button "Sim" at bounding box center [385, 302] width 52 height 25
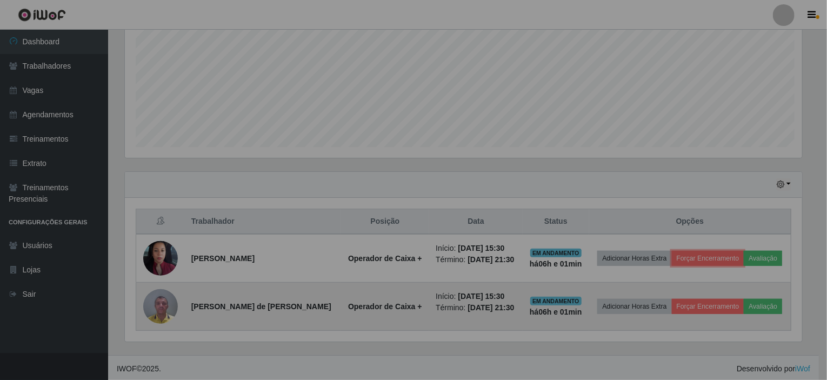
scroll to position [0, 0]
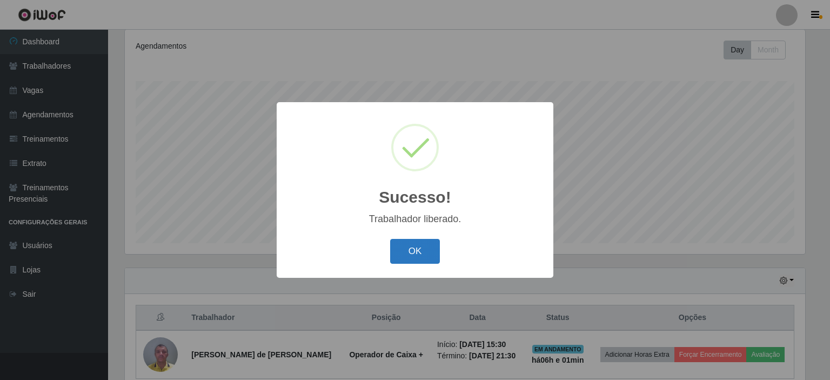
click at [426, 252] on button "OK" at bounding box center [415, 251] width 50 height 25
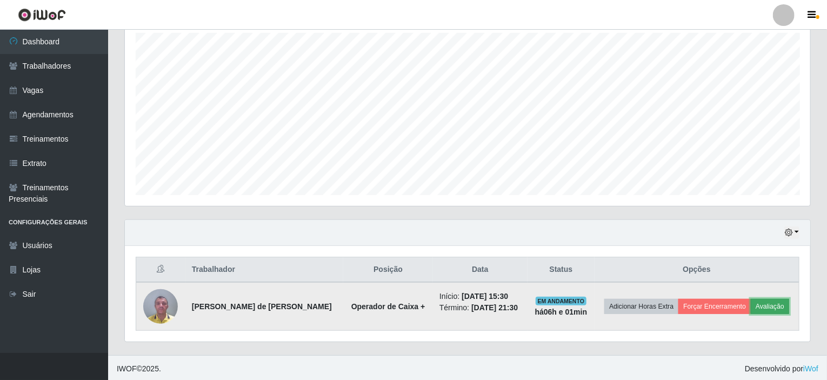
click at [761, 301] on button "Avaliação" at bounding box center [770, 306] width 38 height 15
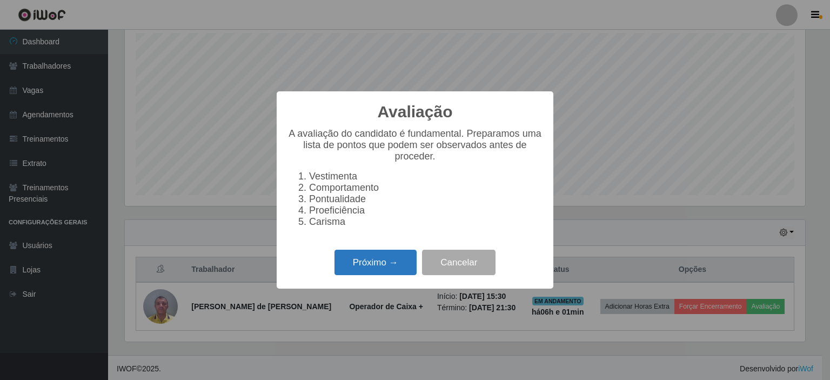
click at [380, 261] on button "Próximo →" at bounding box center [376, 262] width 82 height 25
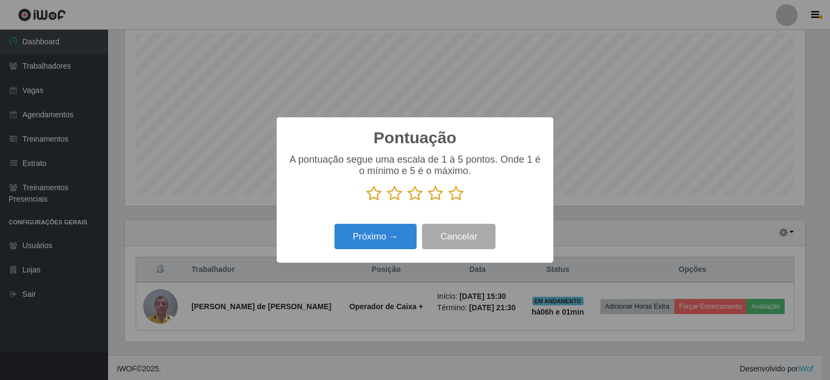
click at [396, 191] on icon at bounding box center [394, 193] width 15 height 16
click at [387, 202] on input "radio" at bounding box center [387, 202] width 0 height 0
click at [387, 237] on button "Próximo →" at bounding box center [376, 236] width 82 height 25
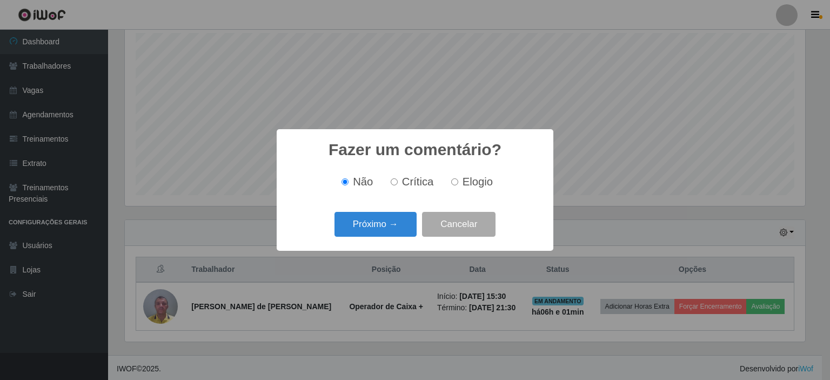
click at [396, 185] on input "Crítica" at bounding box center [394, 181] width 7 height 7
radio input "true"
click at [387, 228] on button "Próximo →" at bounding box center [376, 224] width 82 height 25
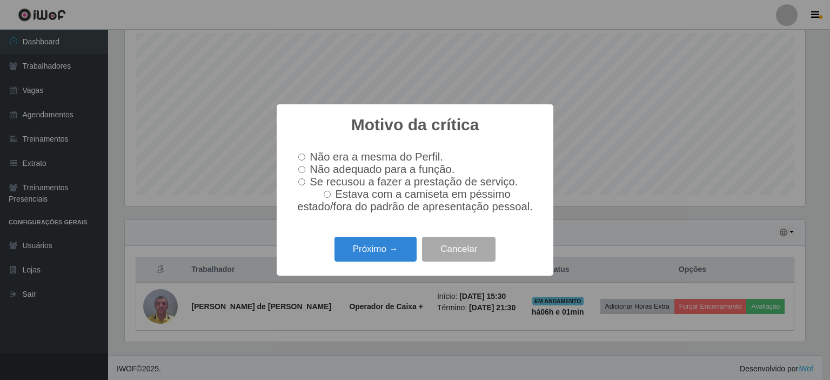
click at [302, 169] on input "Não adequado para a função." at bounding box center [301, 169] width 7 height 7
radio input "true"
click at [360, 248] on button "Próximo →" at bounding box center [376, 249] width 82 height 25
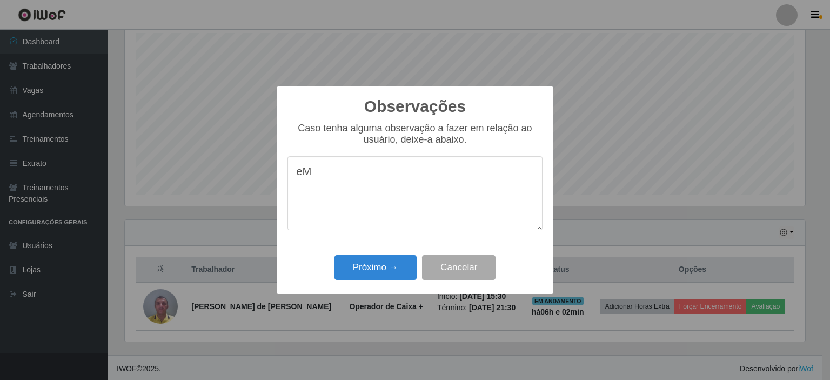
type textarea "e"
type textarea "E"
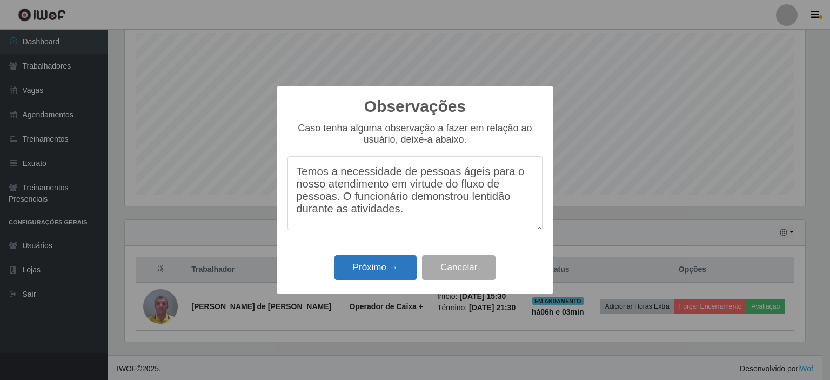
type textarea "Temos a necessidade de pessoas ágeis para o nosso atendimento em virtude do flu…"
click at [381, 274] on button "Próximo →" at bounding box center [376, 267] width 82 height 25
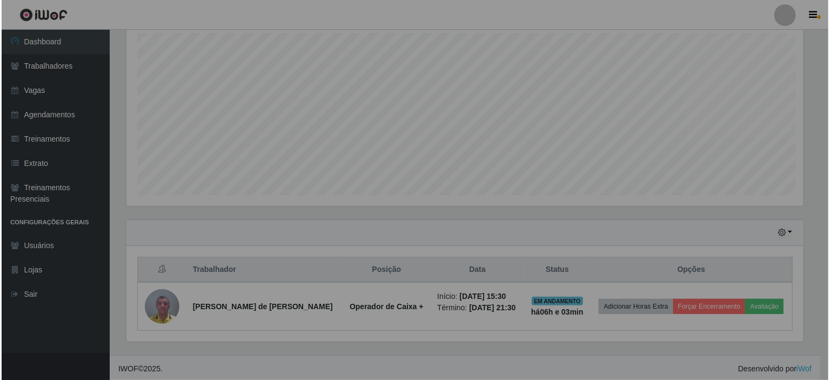
scroll to position [224, 686]
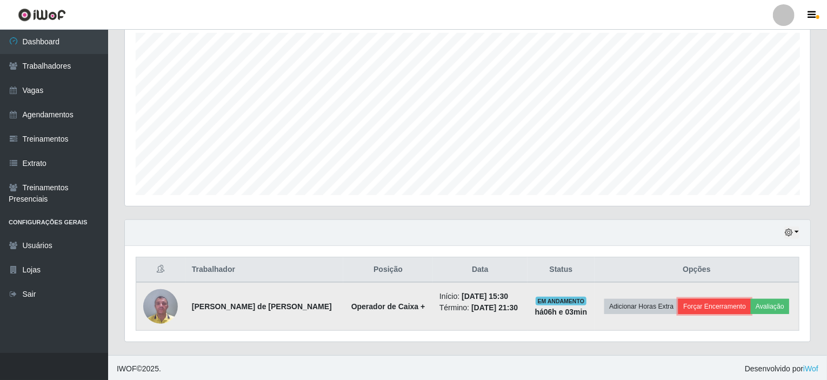
click at [713, 303] on button "Forçar Encerramento" at bounding box center [715, 306] width 72 height 15
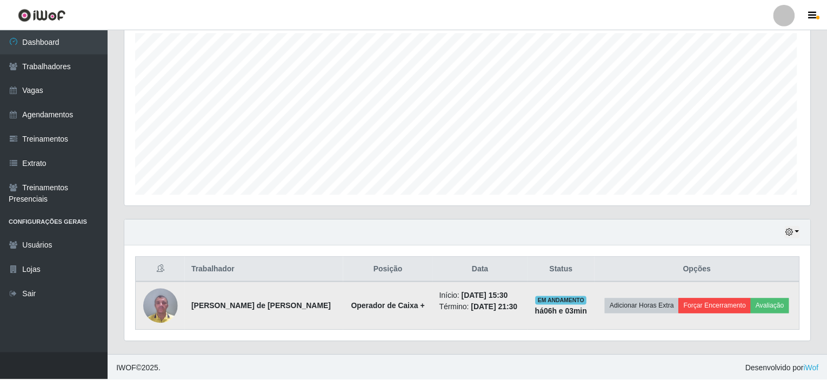
scroll to position [224, 681]
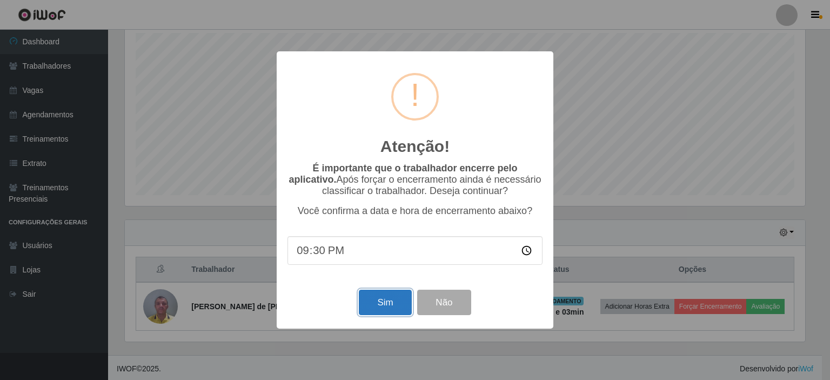
click at [386, 308] on button "Sim" at bounding box center [385, 302] width 52 height 25
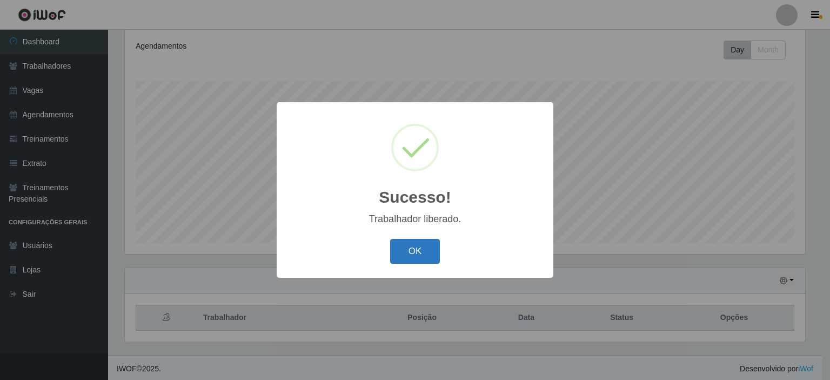
click at [427, 252] on button "OK" at bounding box center [415, 251] width 50 height 25
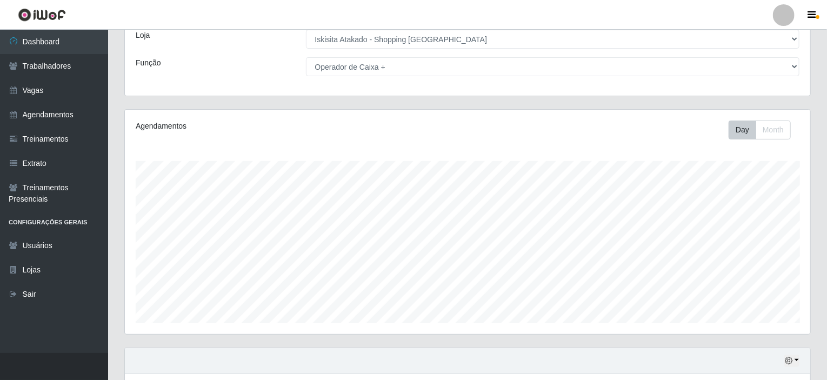
scroll to position [143, 0]
